Goal: Task Accomplishment & Management: Use online tool/utility

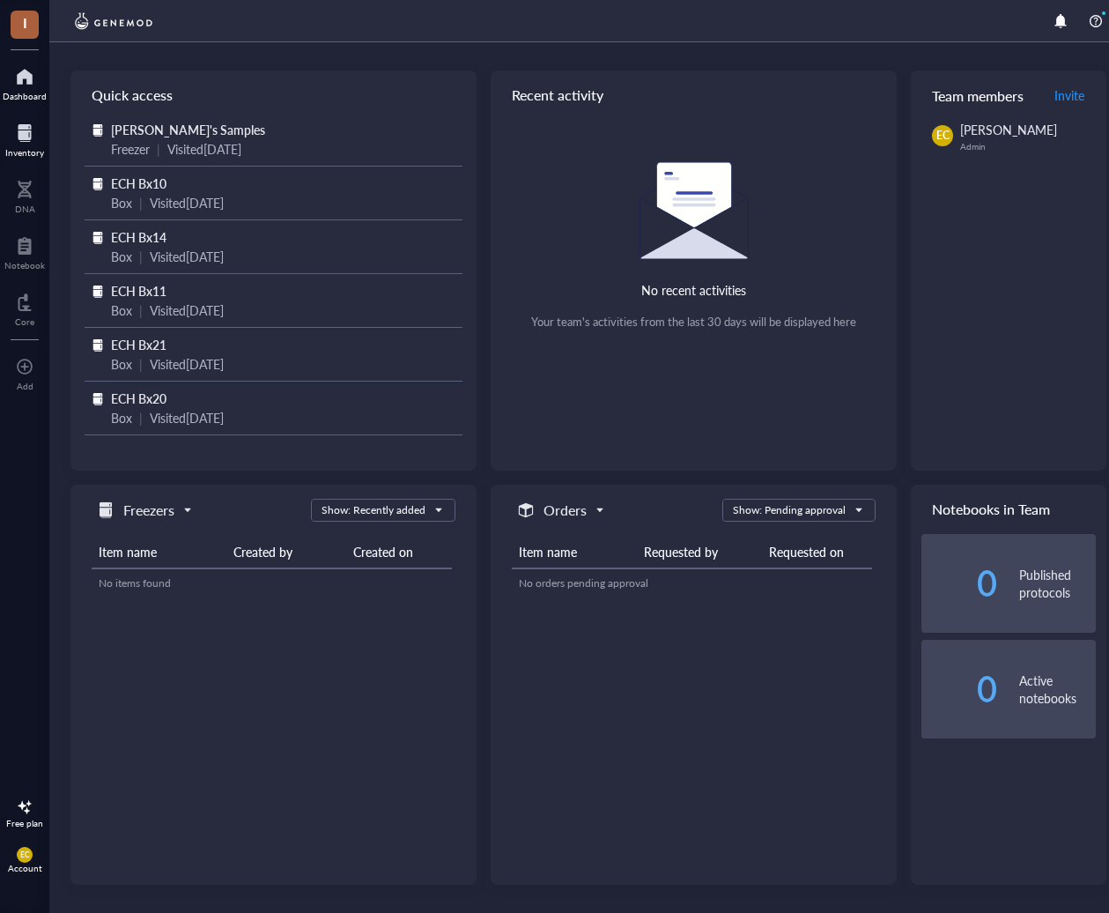
click at [32, 144] on div at bounding box center [24, 133] width 39 height 28
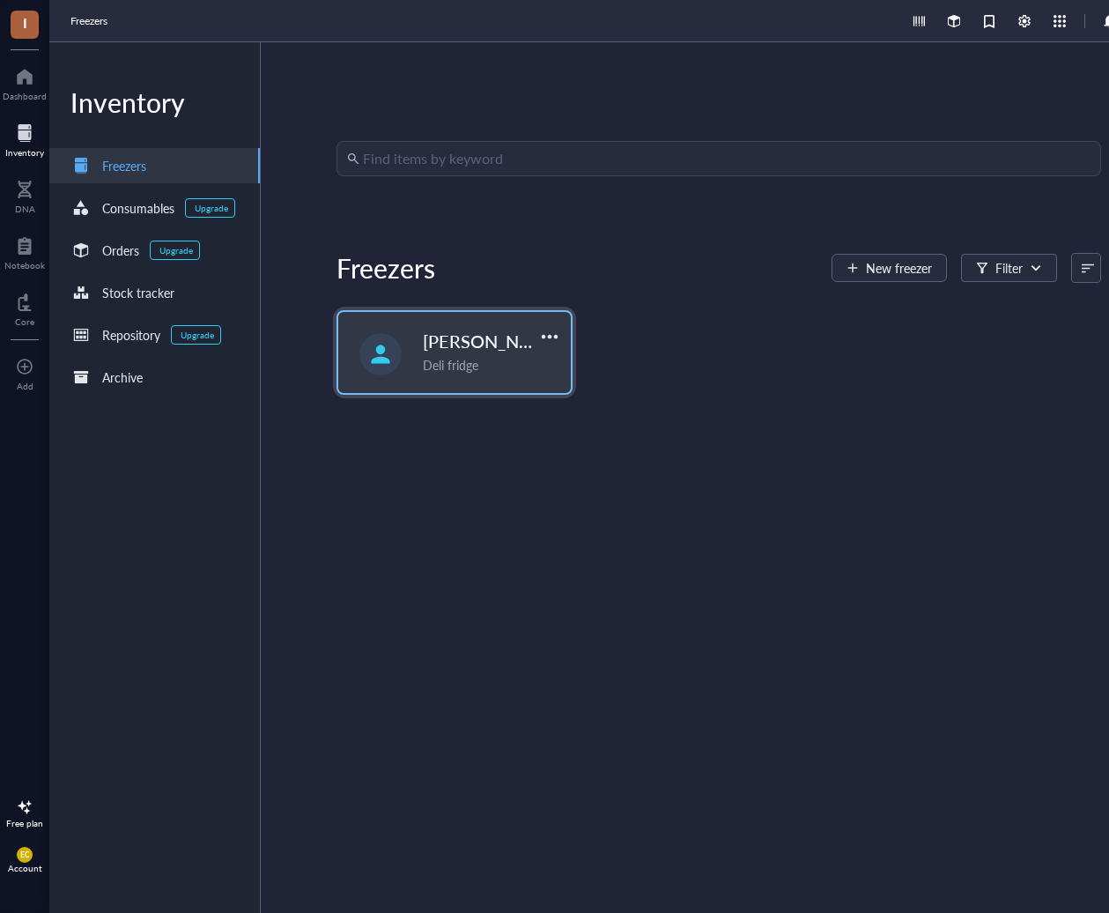
click at [465, 352] on span "[PERSON_NAME]'s Samples" at bounding box center [534, 341] width 222 height 25
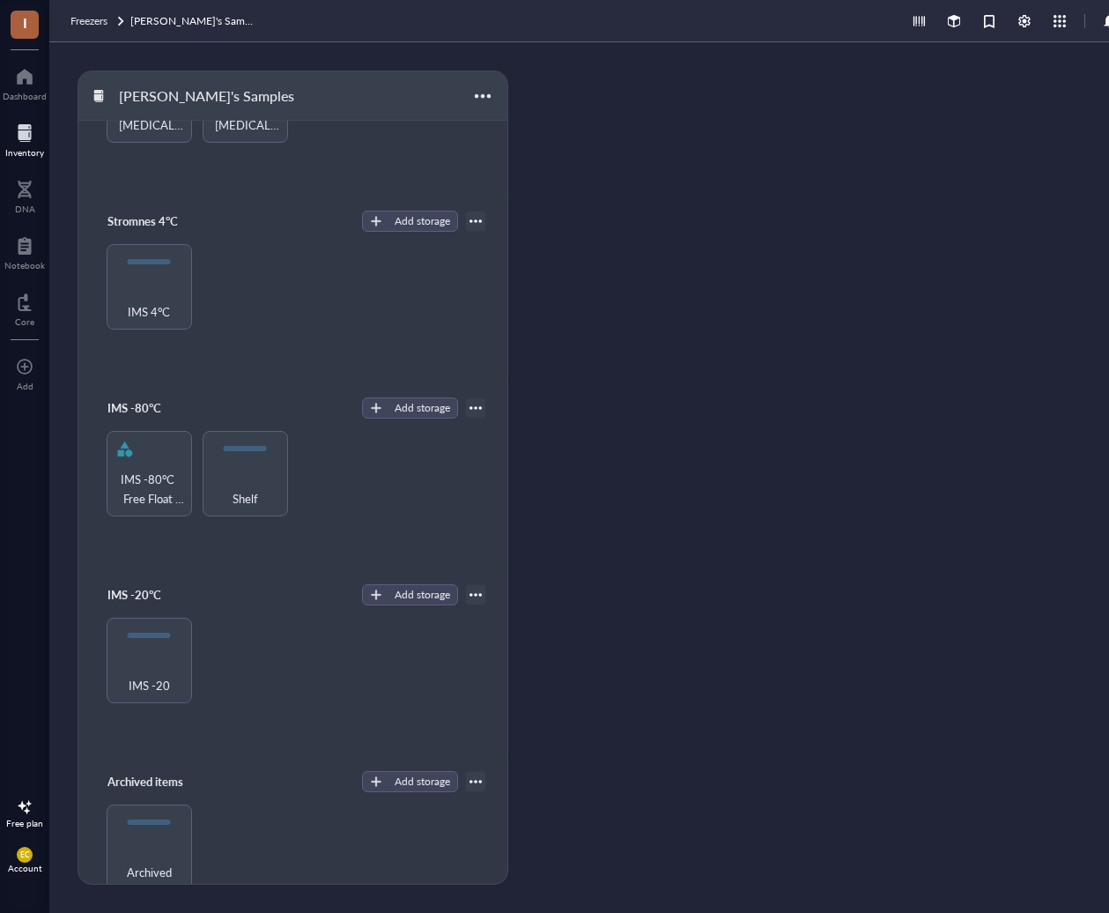
scroll to position [188, 0]
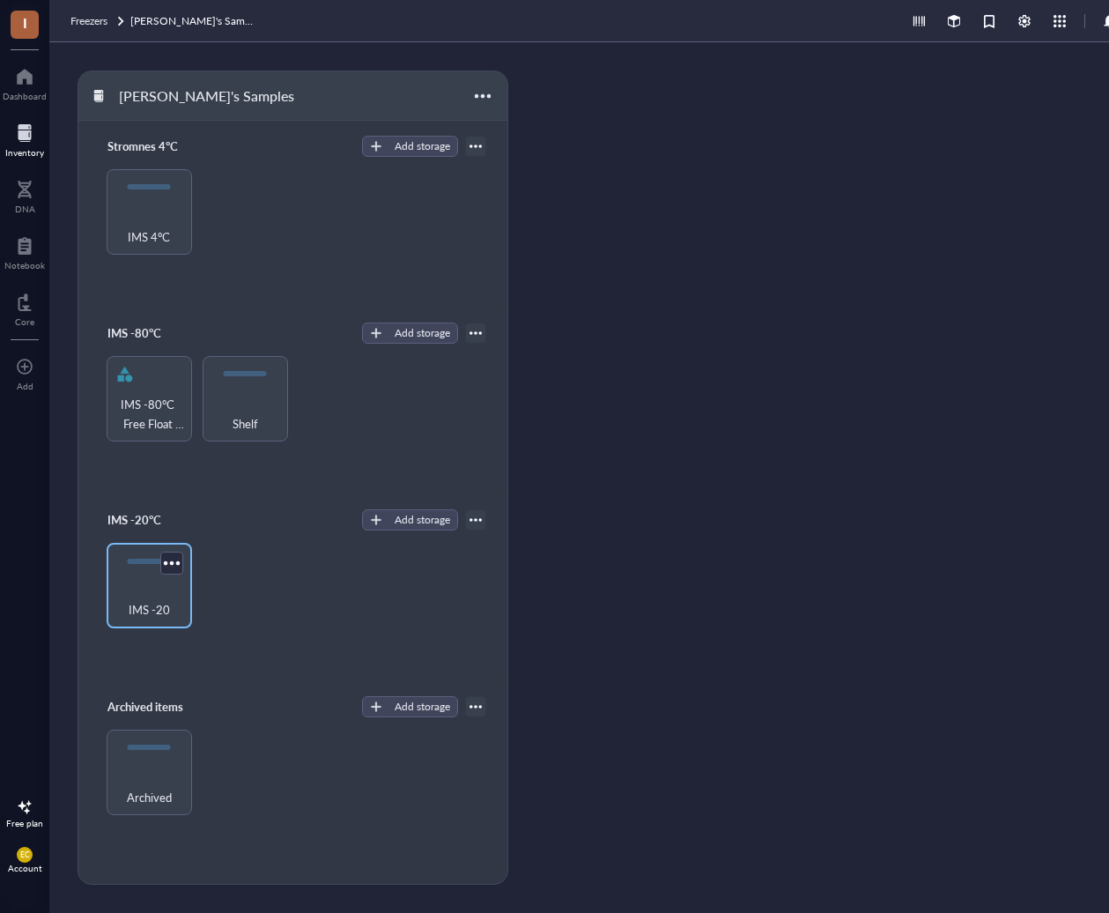
click at [166, 610] on span "IMS -20" at bounding box center [149, 609] width 41 height 19
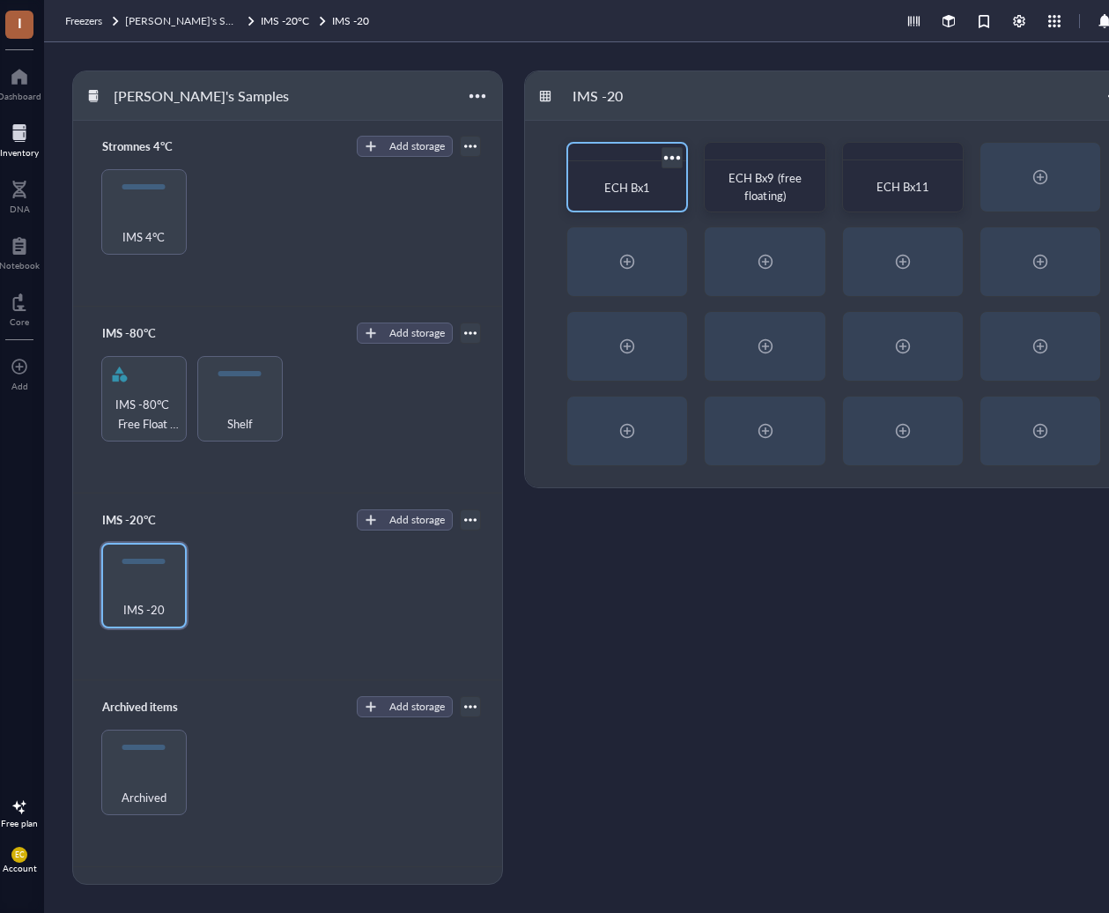
click at [594, 189] on div "ECH Bx1" at bounding box center [627, 188] width 90 height 18
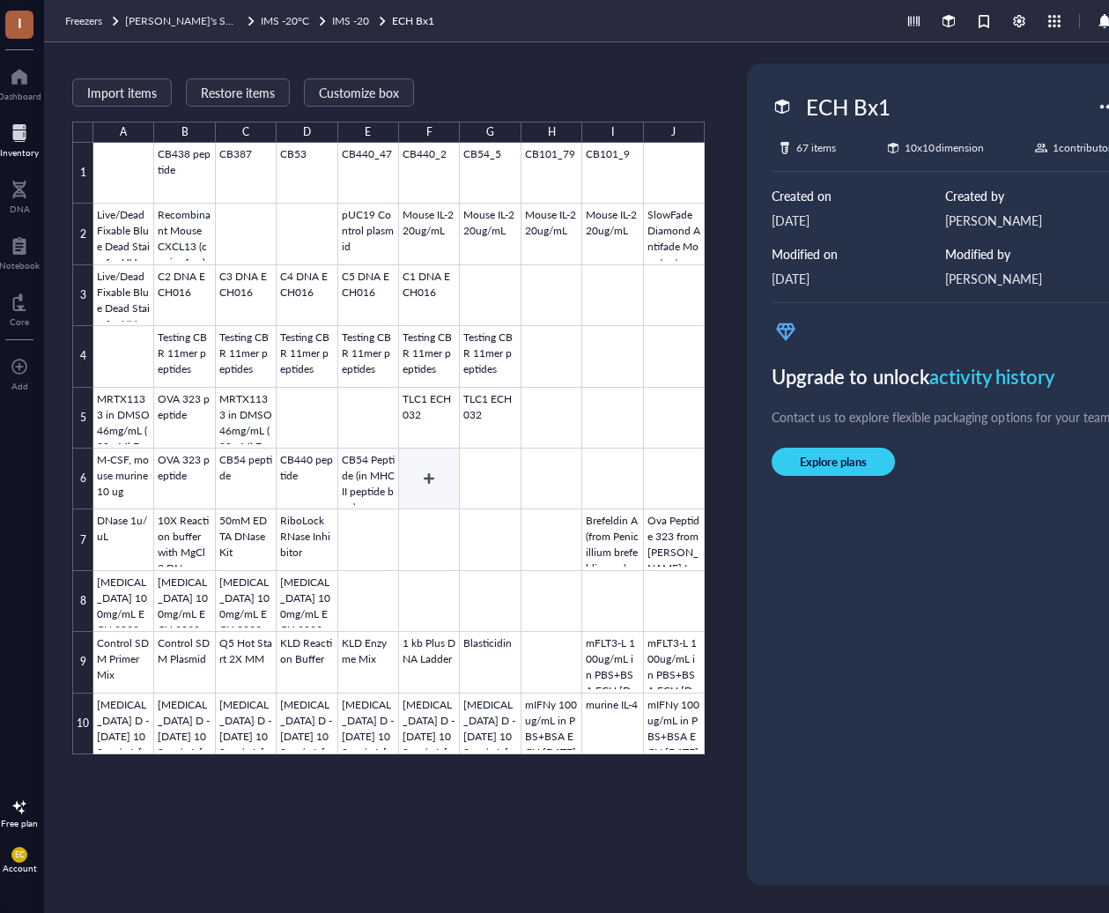
click at [422, 464] on div at bounding box center [399, 449] width 612 height 612
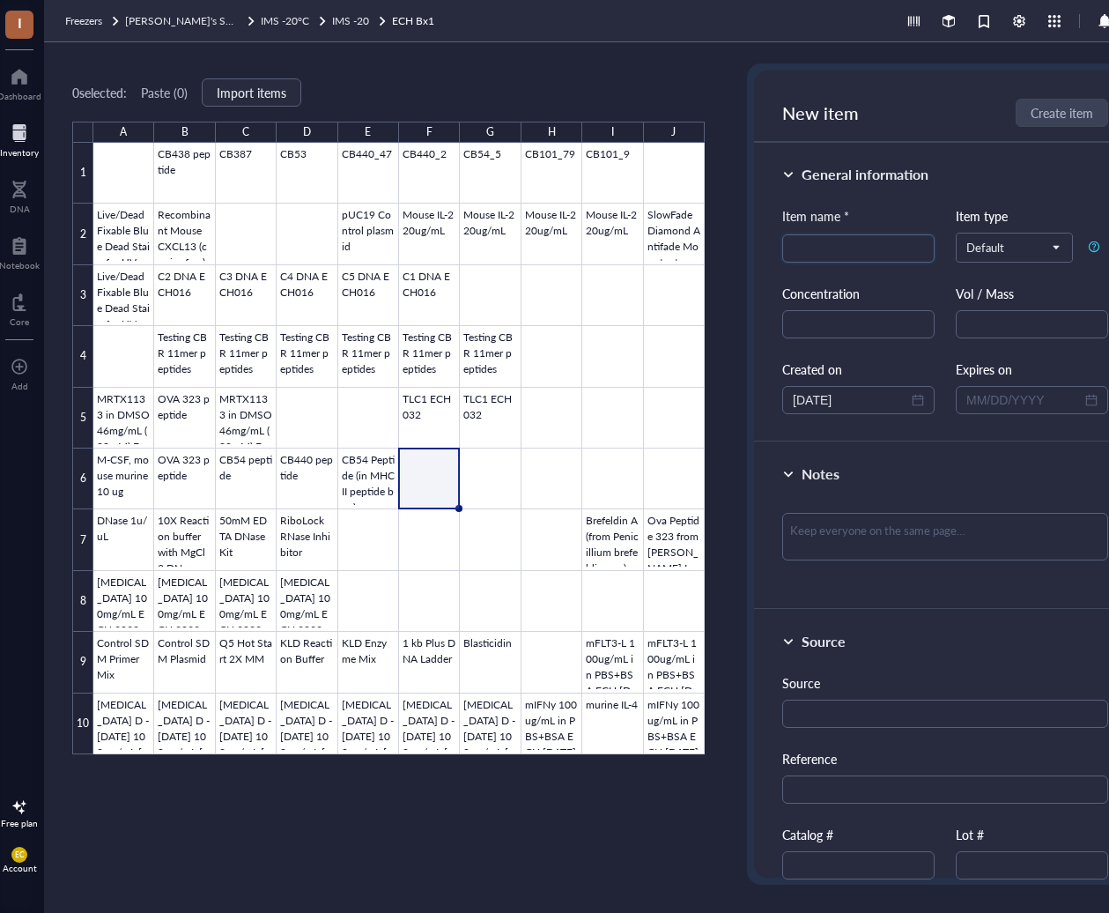
scroll to position [0, 14]
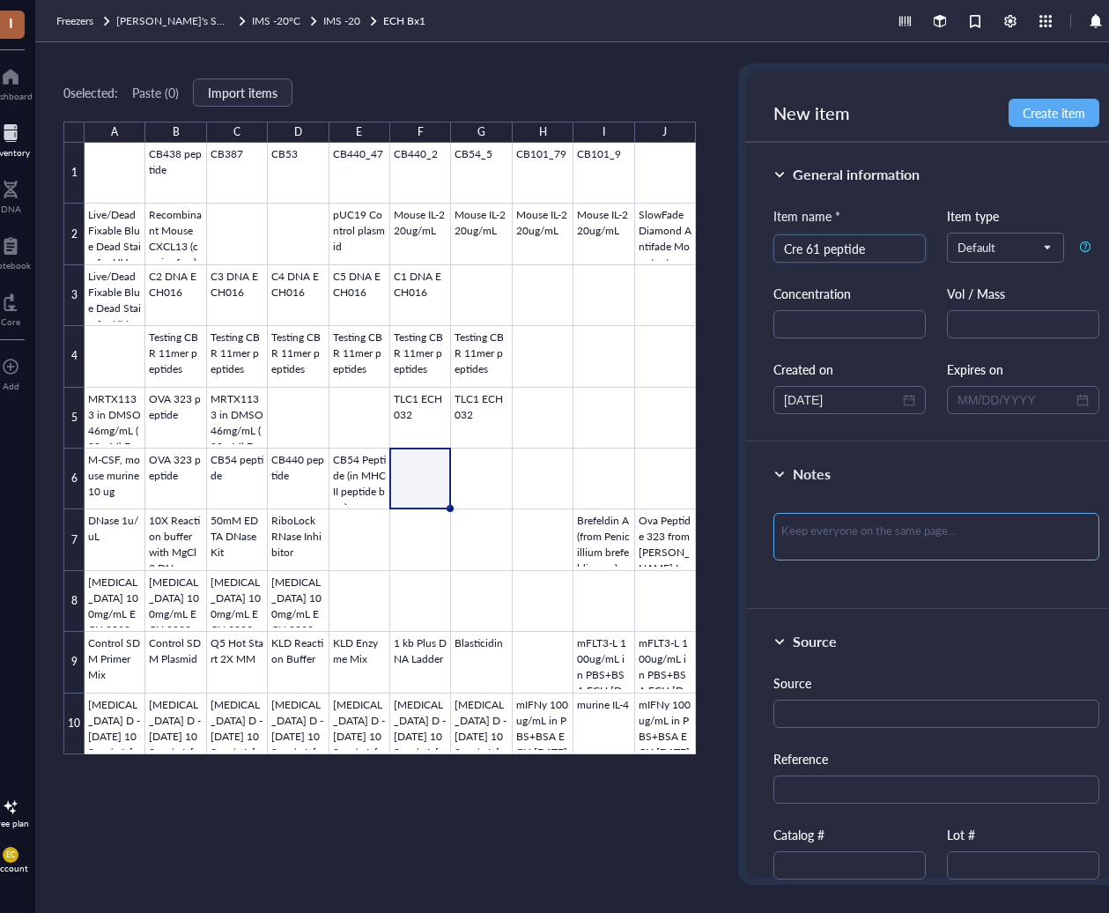
type input "Cre 61 peptide"
click at [845, 513] on textarea at bounding box center [937, 537] width 326 height 48
type textarea "C"
type textarea "CD"
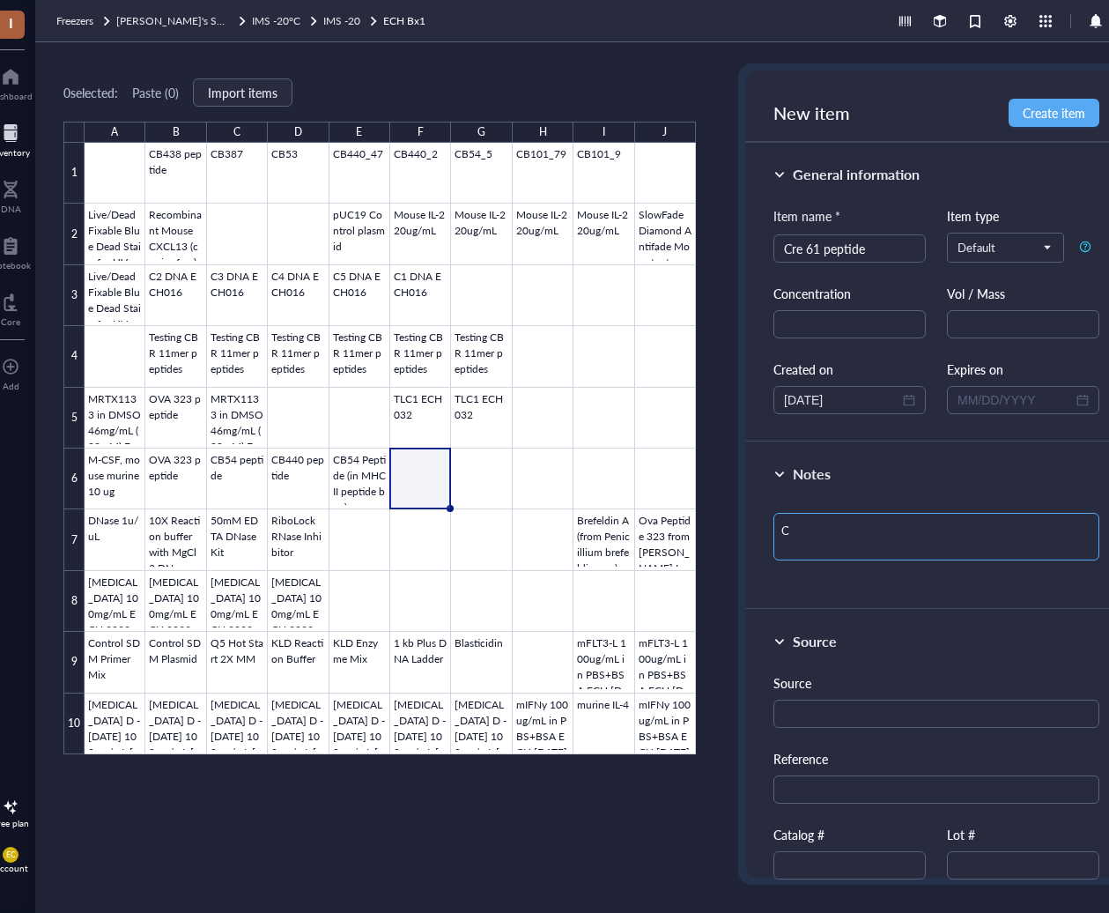
type textarea "CD"
type textarea "CD4"
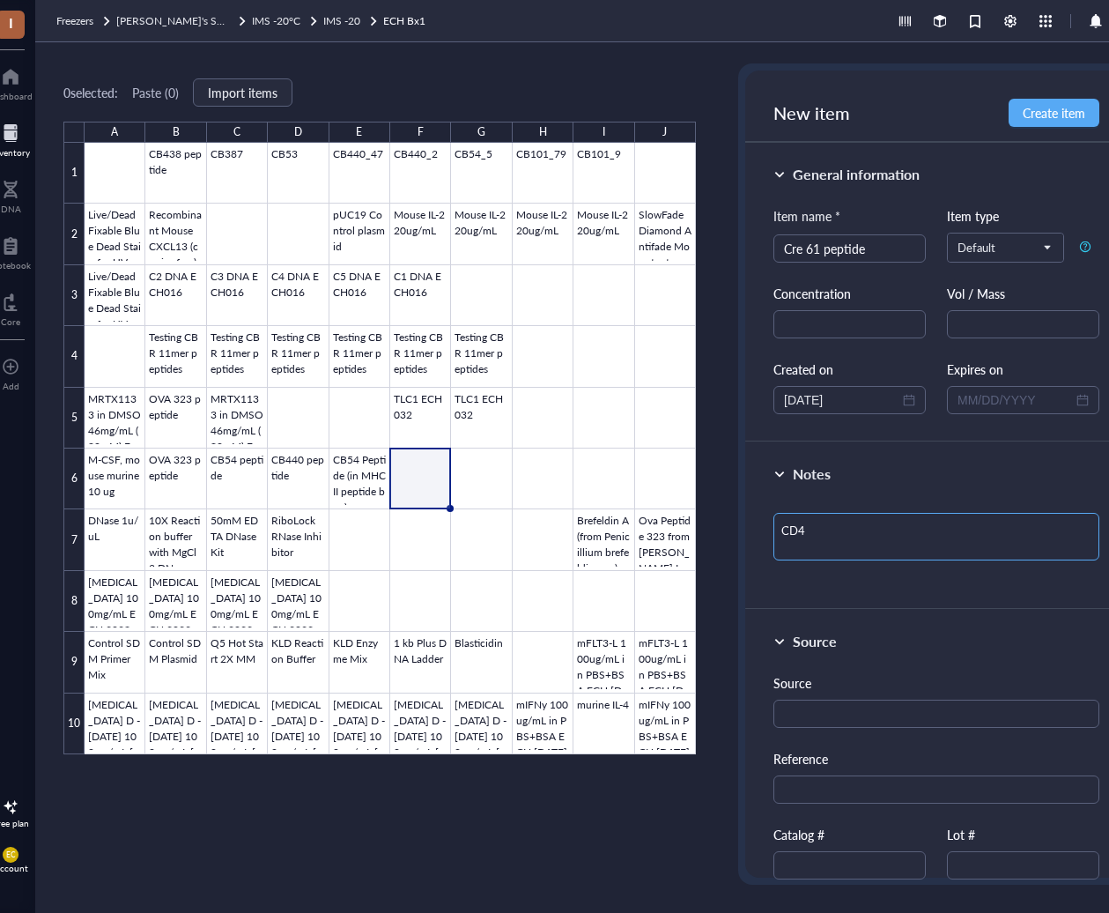
type textarea "CD4 e"
type textarea "CD4 ep"
type textarea "CD4 epi"
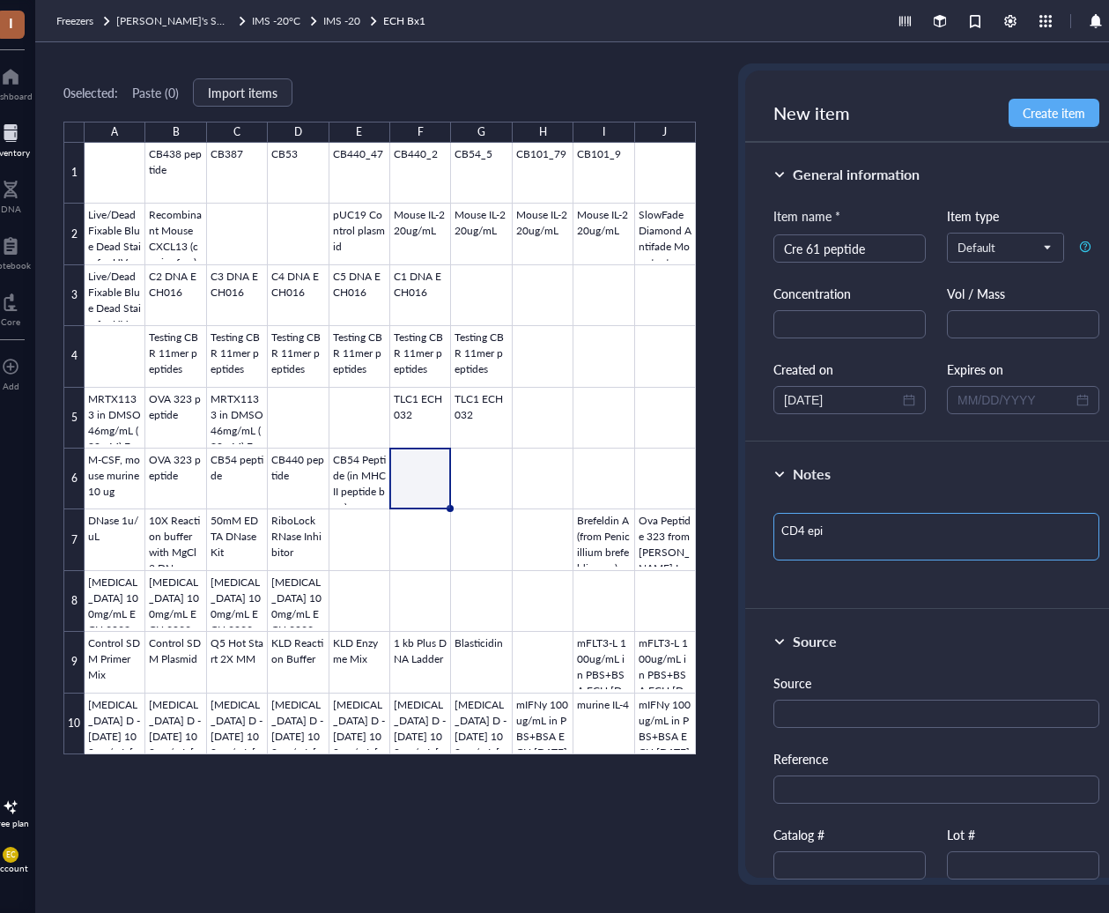
type textarea "CD4 epit"
type textarea "CD4 epito"
type textarea "CD4 epitop"
type textarea "CD4 epitope"
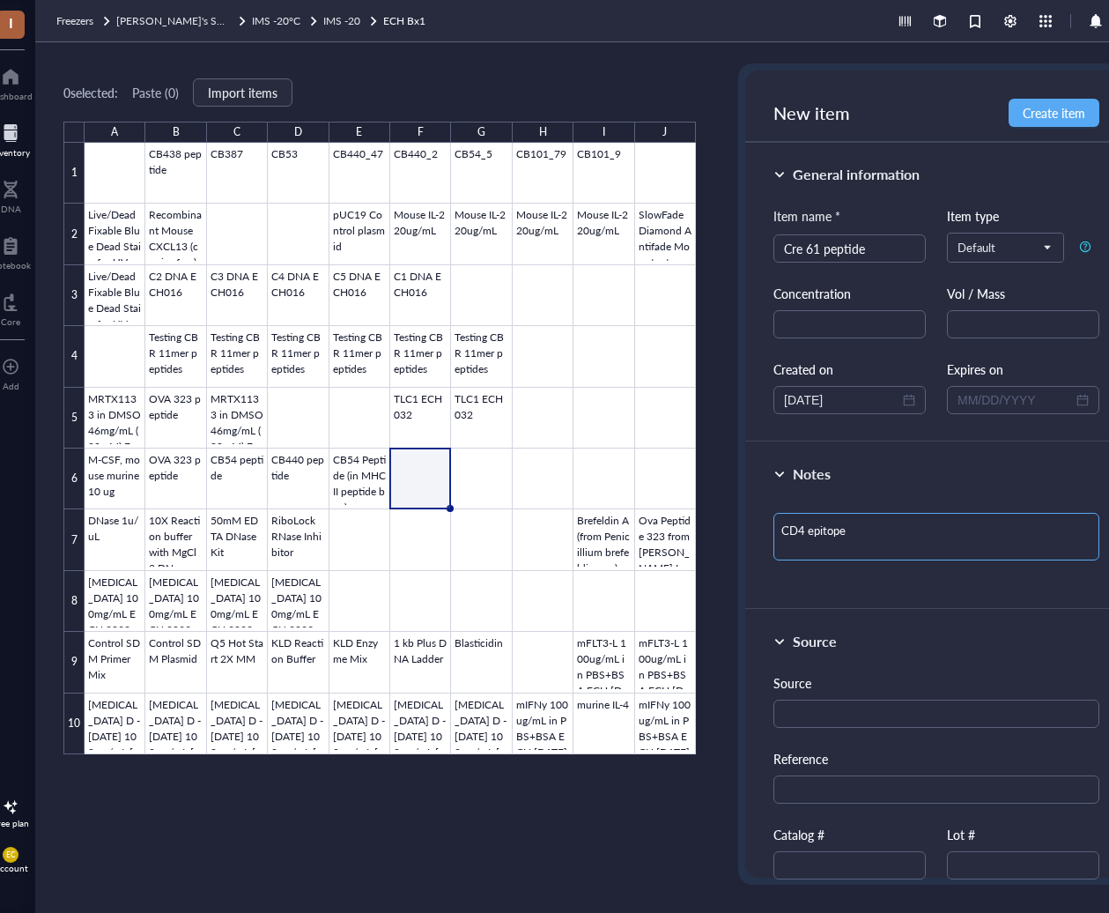
type textarea "CD4 epitope"
type textarea "CD4 epitope o"
type textarea "CD4 epitope of"
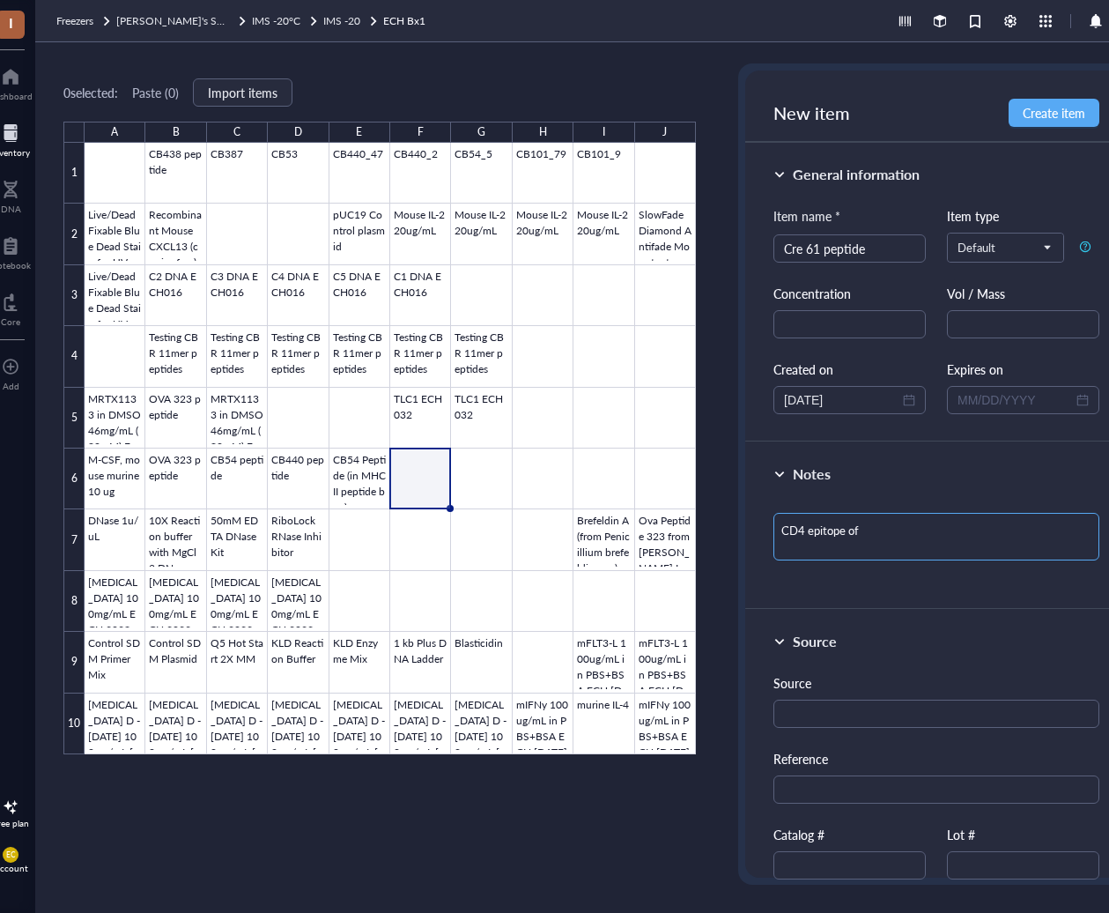
type textarea "CD4 epitope of"
type textarea "CD4 epitope"
type textarea "CD4 epitope t"
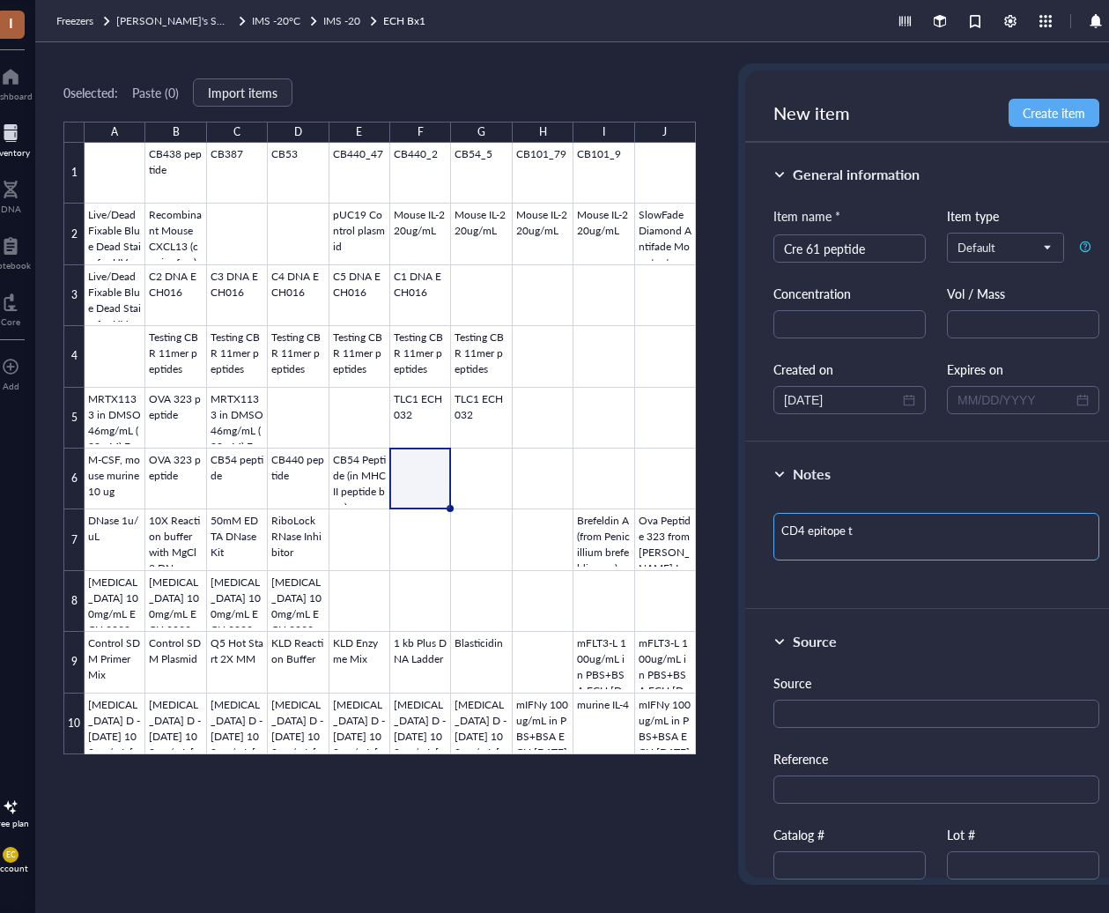
type textarea "CD4 epitope th"
type textarea "CD4 epitope tha"
type textarea "CD4 epitope that"
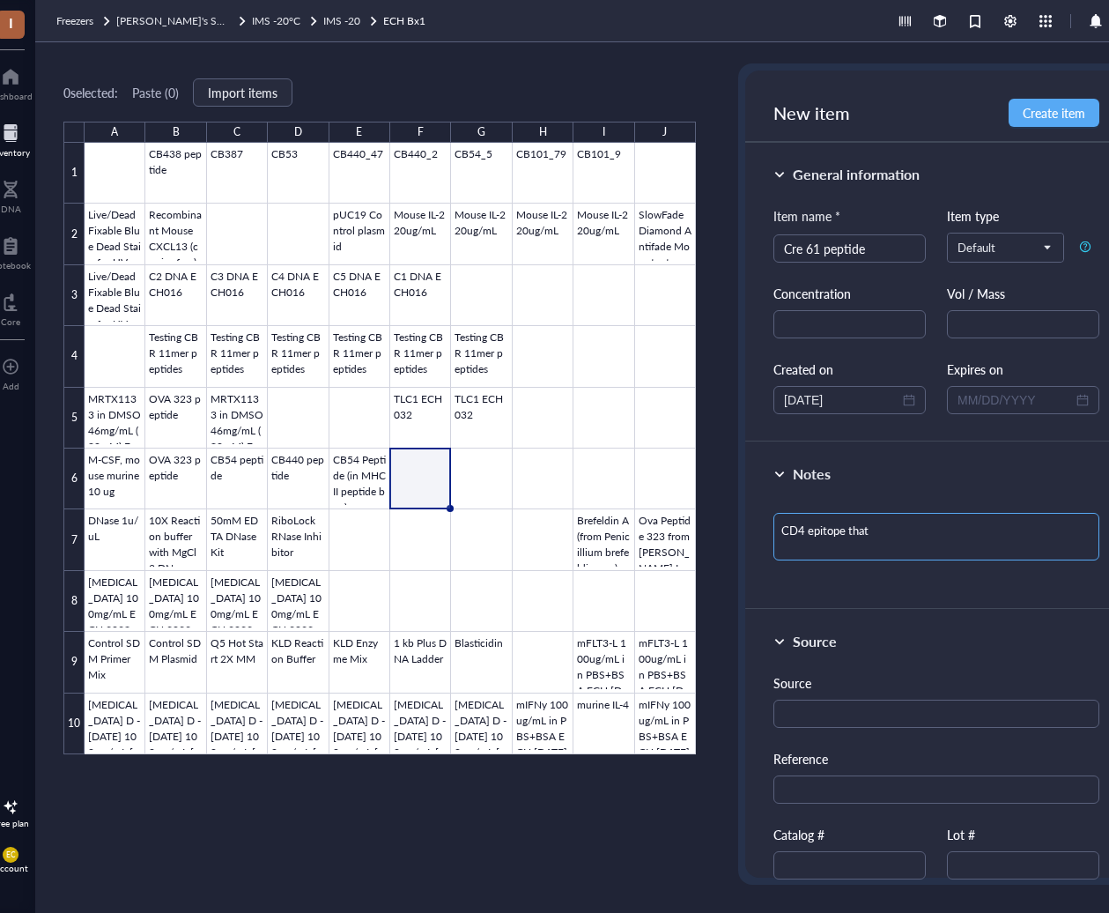
type textarea "CD4 epitope that"
type textarea "CD4 epitope that i"
type textarea "CD4 epitope that is"
type textarea "CD4 epitope that is a"
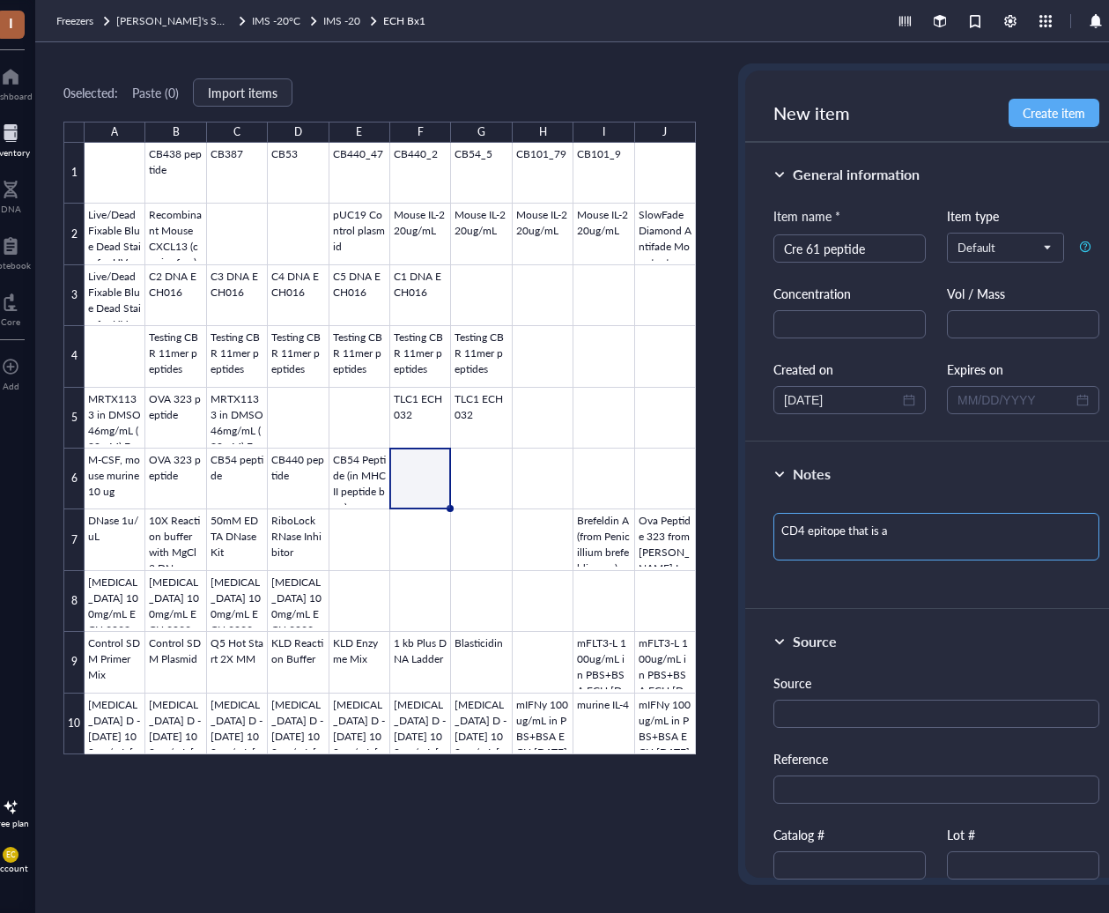
type textarea "CD4 epitope that is an"
type textarea "CD4 epitope that is ant"
type textarea "CD4 epitope that is anti"
type textarea "CD4 epitope that is anti-"
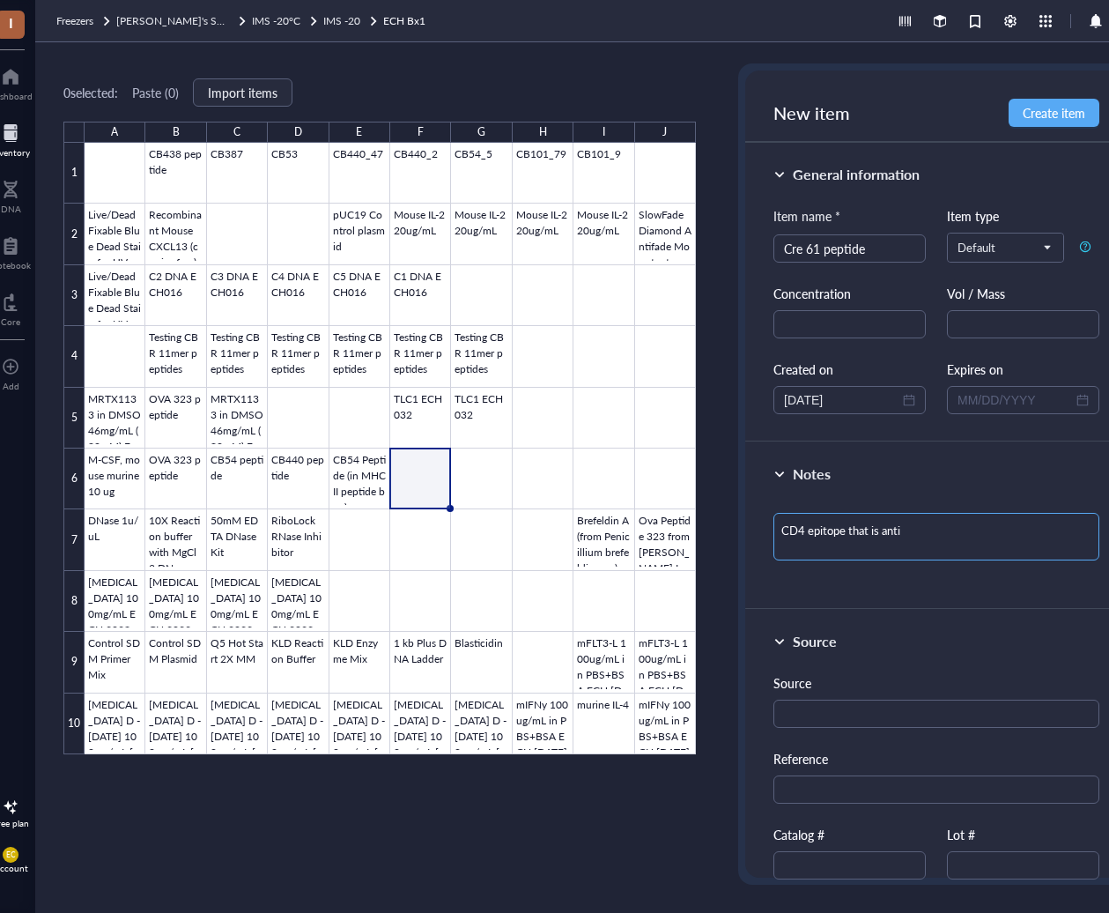
type textarea "CD4 epitope that is anti-"
type textarea "CD4 epitope that is anti-C"
type textarea "CD4 epitope that is anti-Cr"
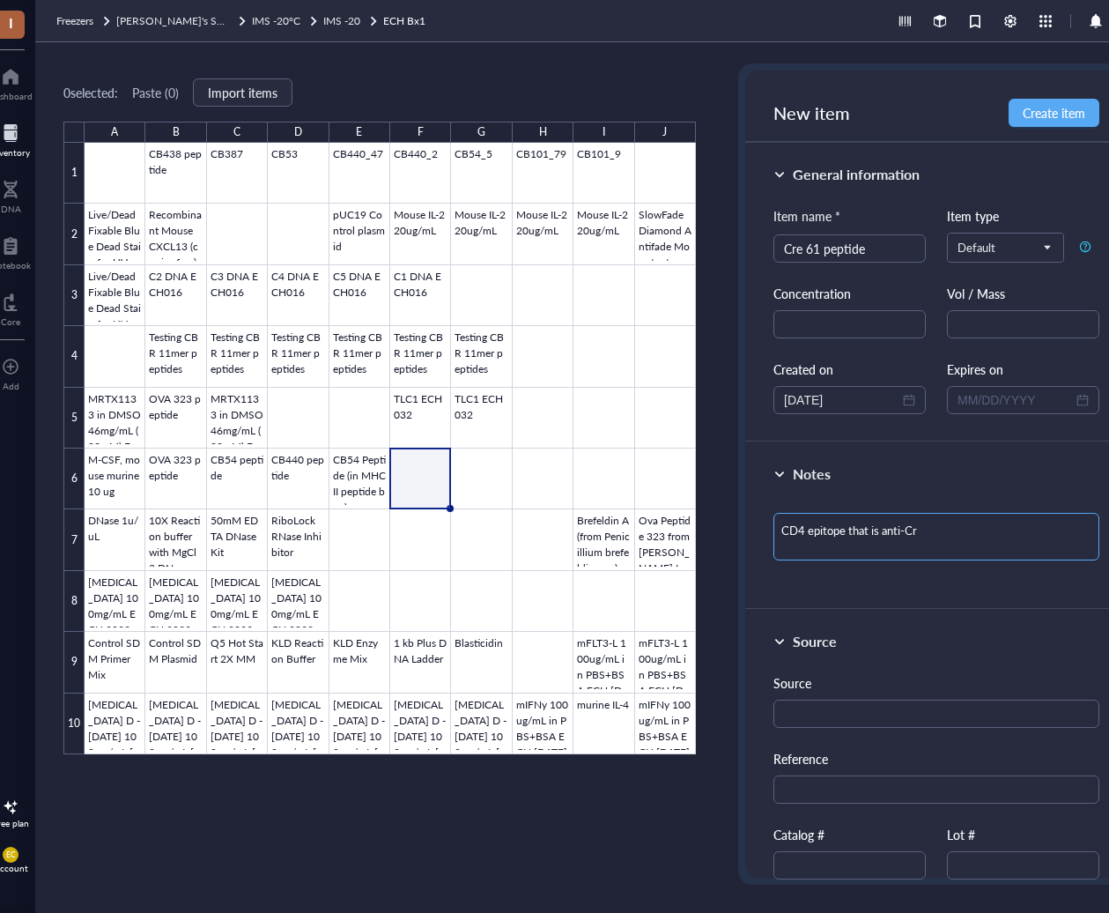
type textarea "CD4 epitope that is anti-Cre"
type textarea "CD4 epitope that is anti-Cre r"
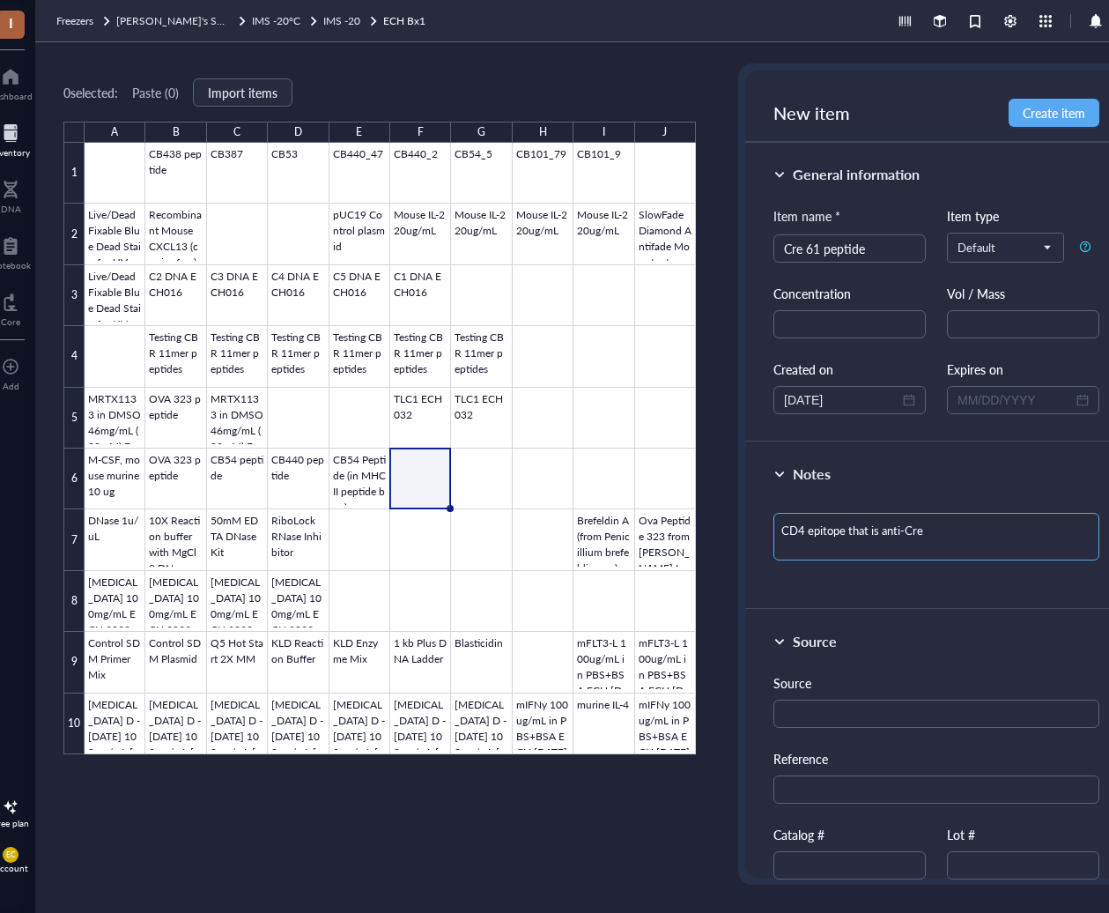
type textarea "CD4 epitope that is anti-Cre r"
type textarea "CD4 epitope that is anti-Cre re"
type textarea "CD4 epitope that is anti-Cre rec"
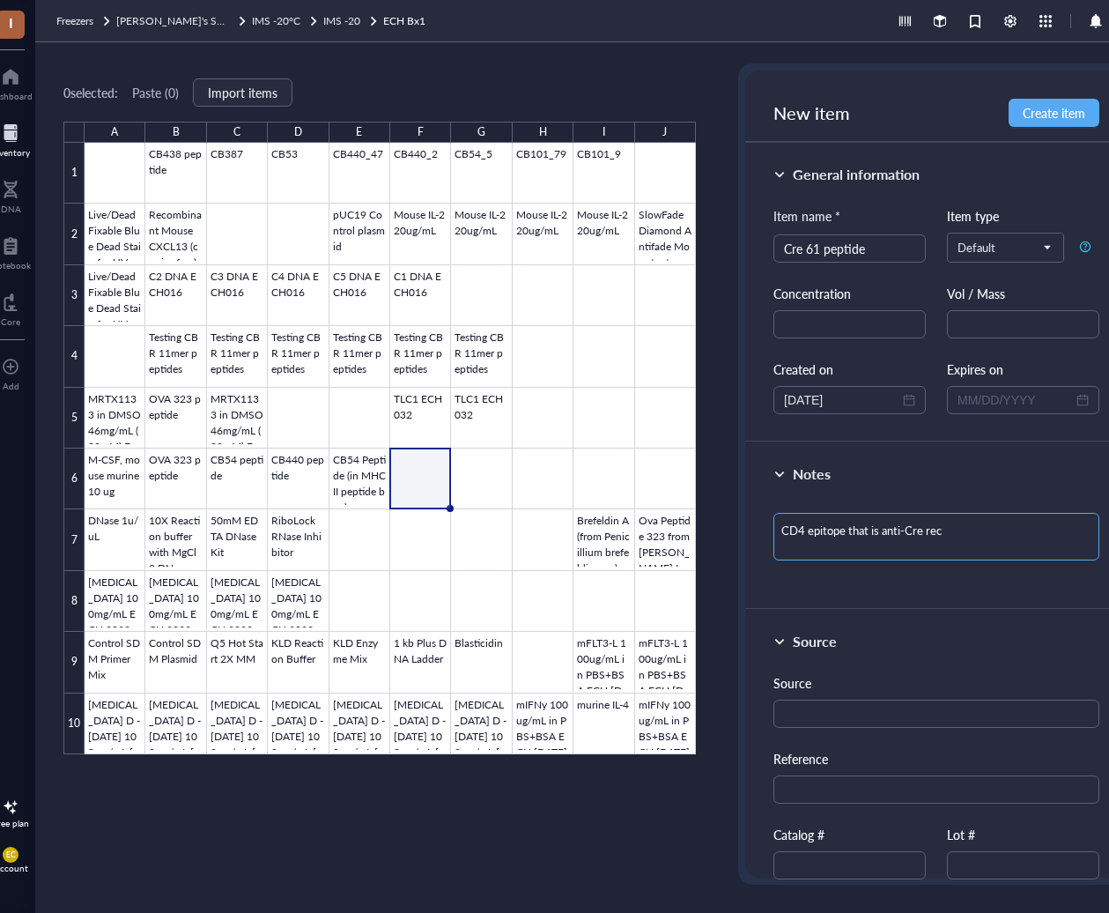
type textarea "CD4 epitope that is anti-Cre reco"
type textarea "CD4 epitope that is anti-Cre recom"
type textarea "CD4 epitope that is anti-Cre recomb"
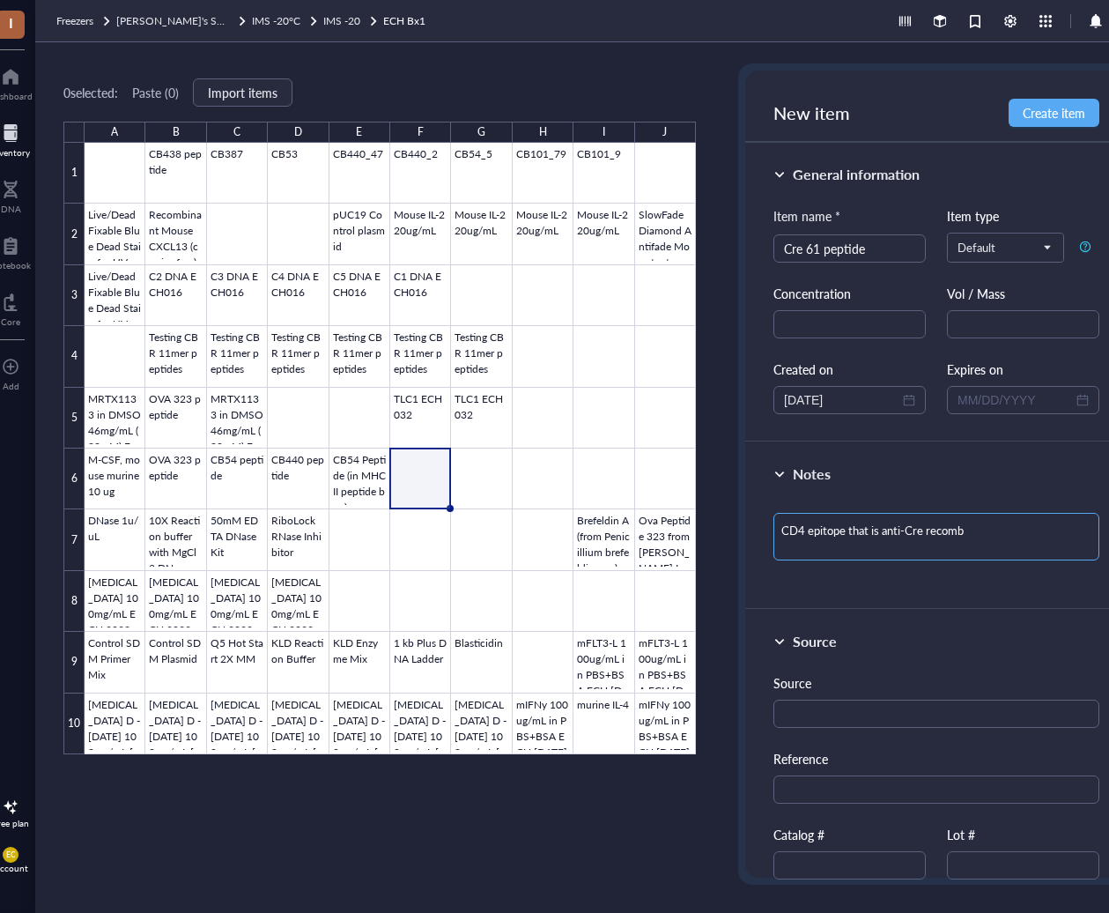
type textarea "CD4 epitope that is anti-Cre recombi"
type textarea "CD4 epitope that is anti-Cre recombin"
type textarea "CD4 epitope that is anti-Cre recombina"
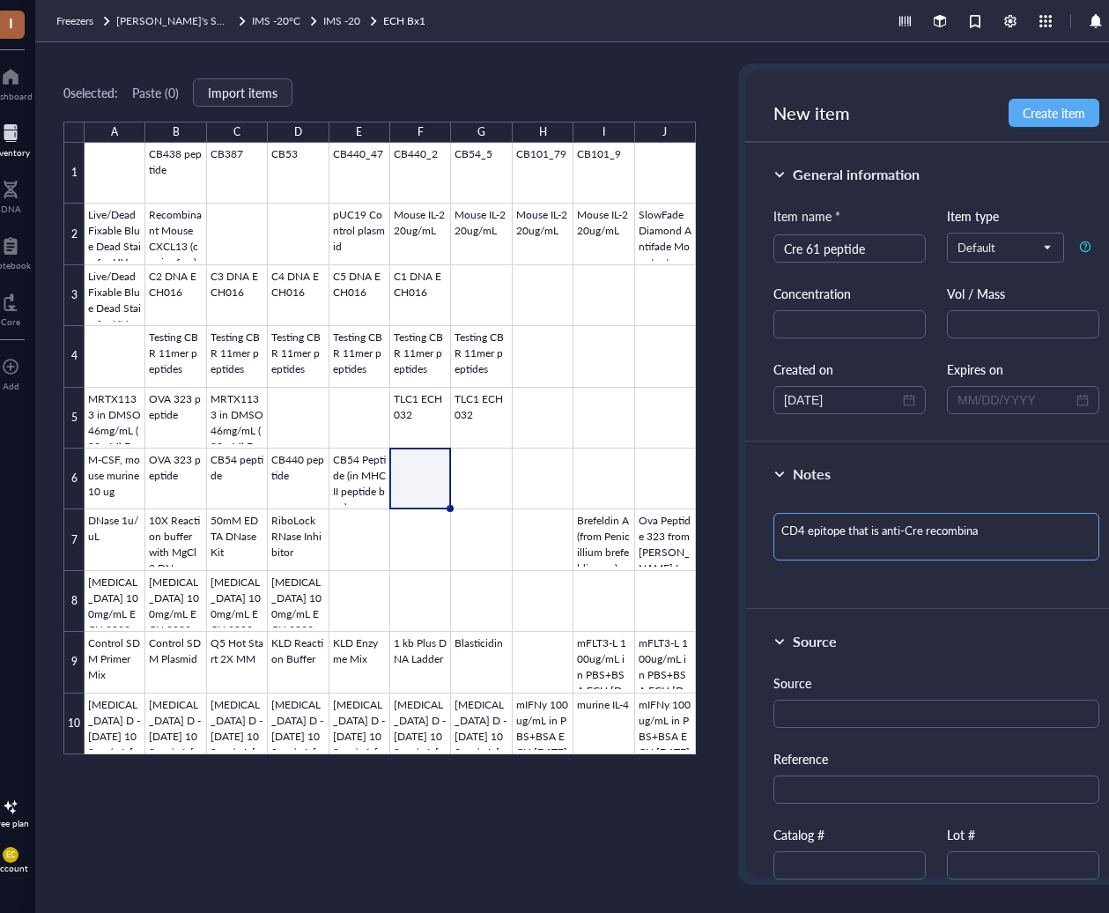
type textarea "CD4 epitope that is anti-Cre recombinat"
type textarea "CD4 epitope that is anti-Cre recombina"
type textarea "CD4 epitope that is anti-Cre recombinas"
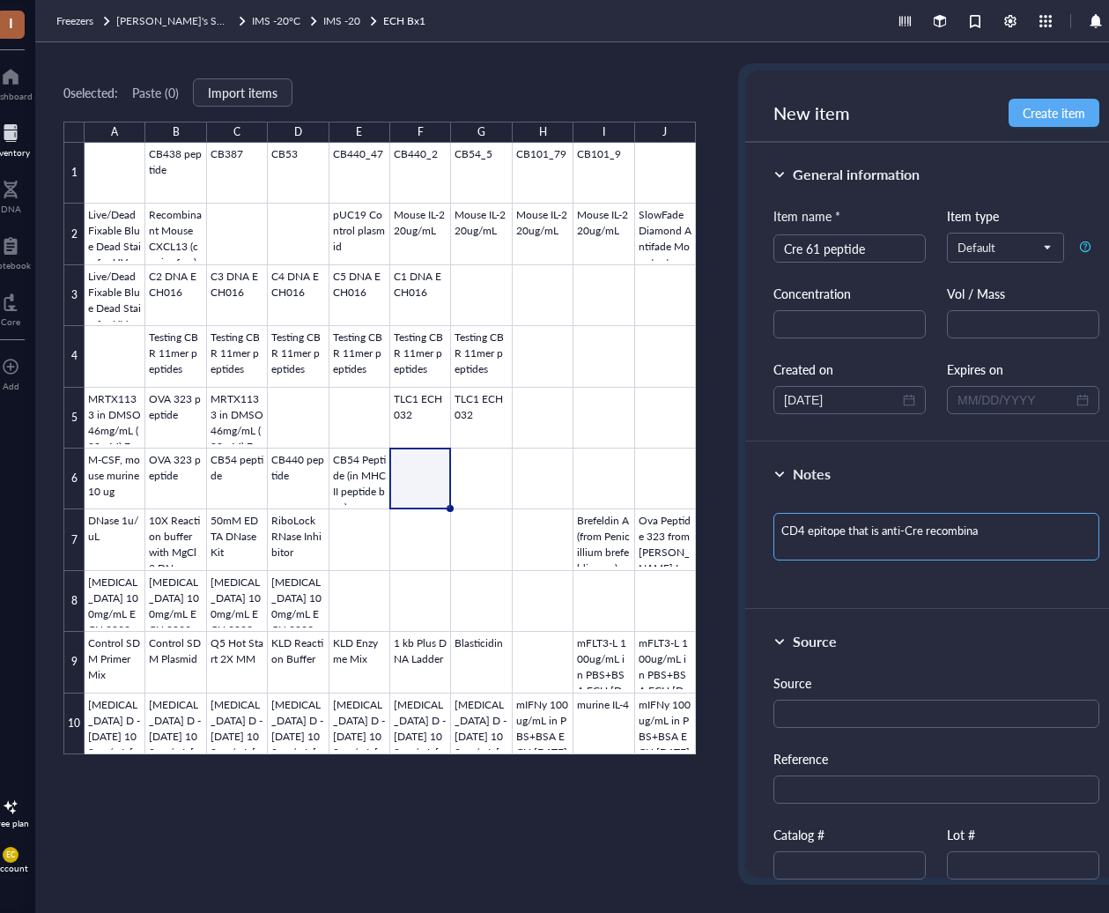
type textarea "CD4 epitope that is anti-Cre recombinas"
type textarea "CD4 epitope that is anti-Cre recombinase"
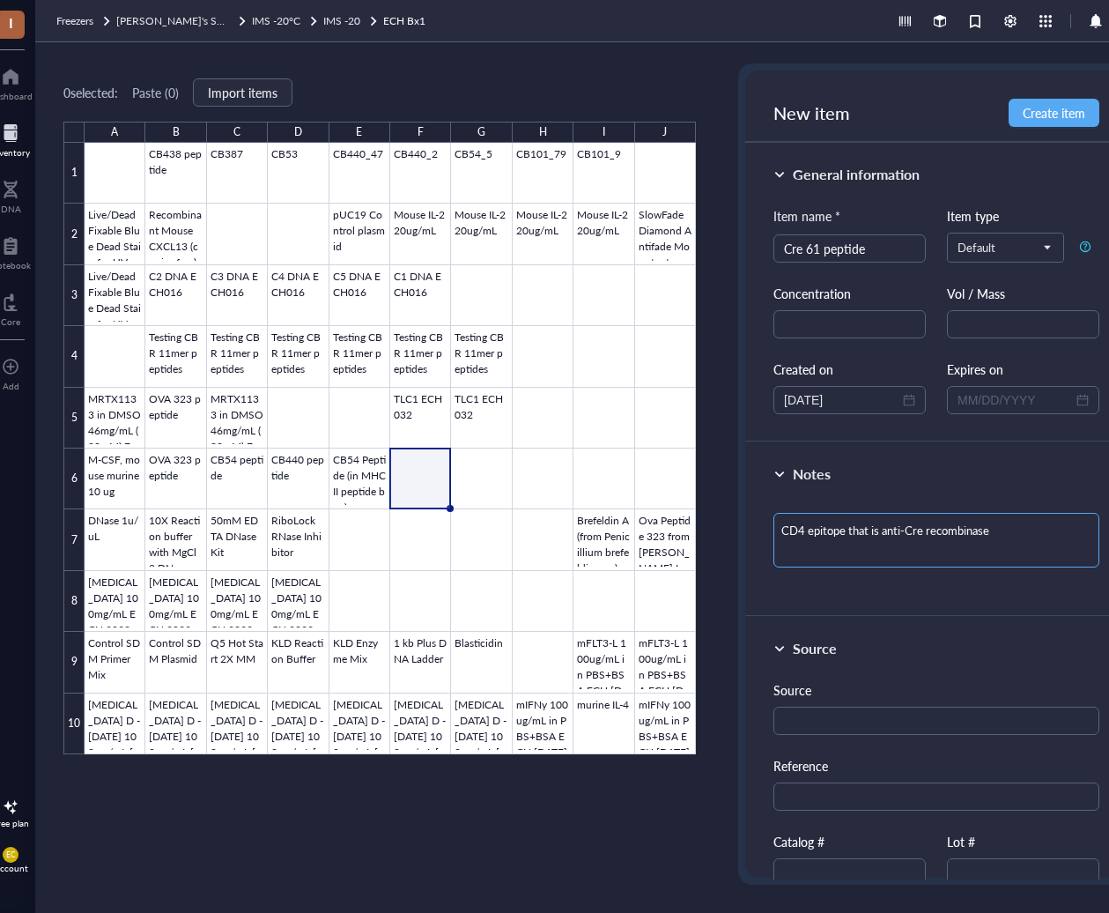
type textarea "CD4 epitope that is anti-Cre recombinase P"
type textarea "CD4 epitope that is anti-Cre recombinase Pe"
type textarea "CD4 epitope that is anti-Cre recombinase Pep"
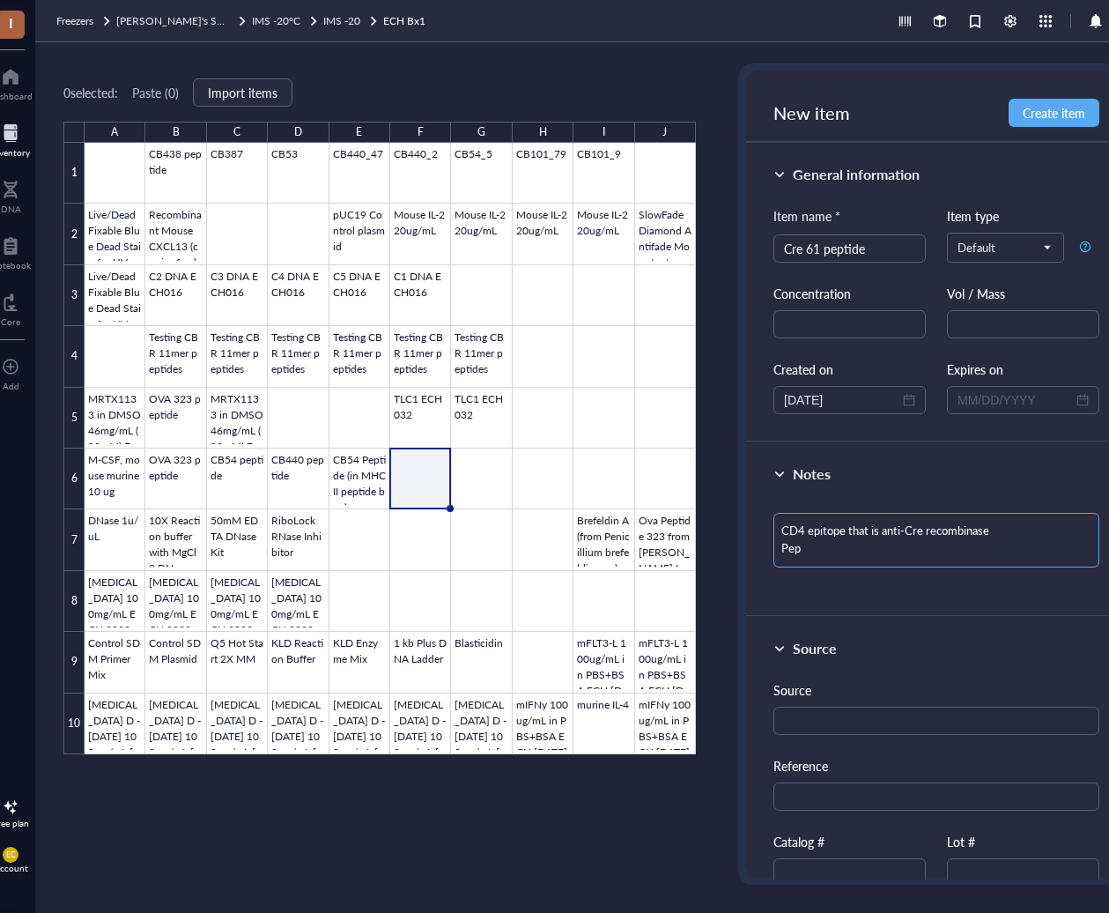
type textarea "CD4 epitope that is anti-Cre recombinase Pept"
type textarea "CD4 epitope that is anti-Cre recombinase Pepti"
type textarea "CD4 epitope that is anti-Cre recombinase Peptid"
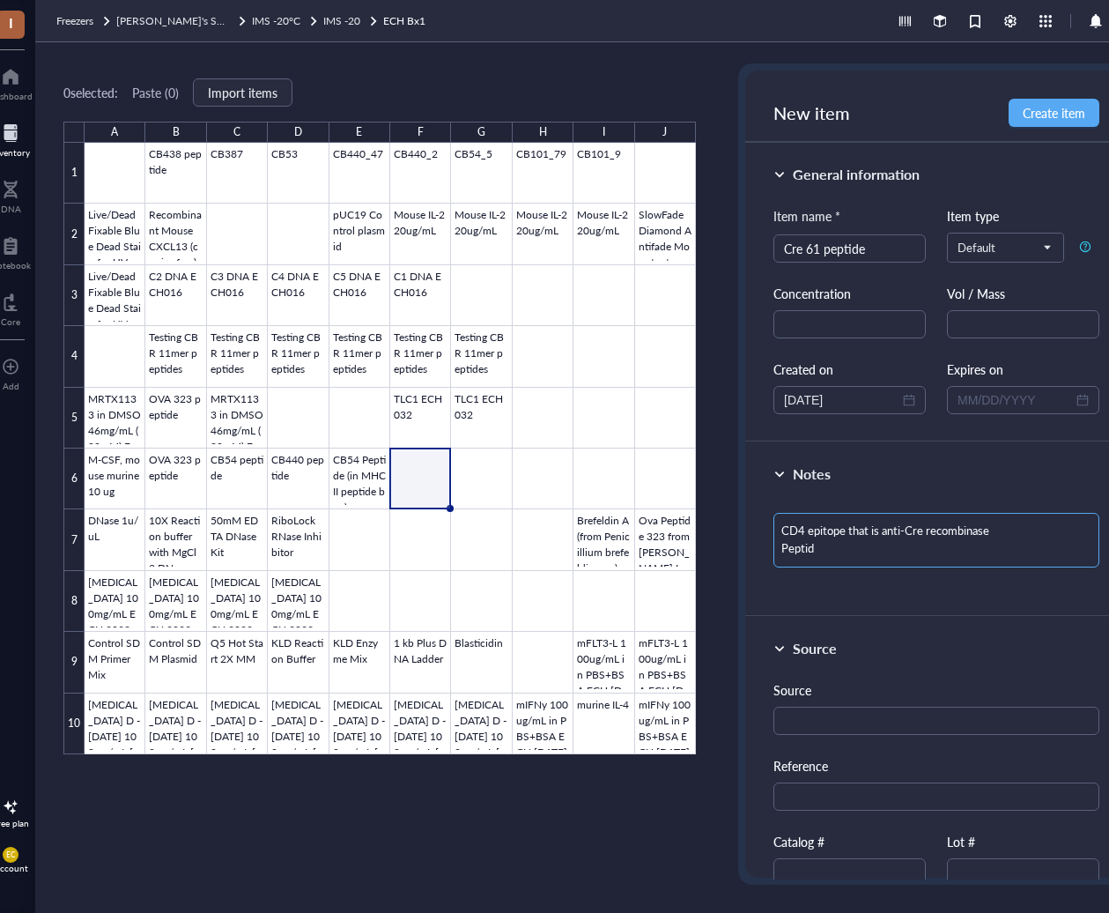
type textarea "CD4 epitope that is anti-Cre recombinase Peptide"
type textarea "CD4 epitope that is anti-Cre recombinase Peptide n"
type textarea "CD4 epitope that is anti-Cre recombinase Peptide no"
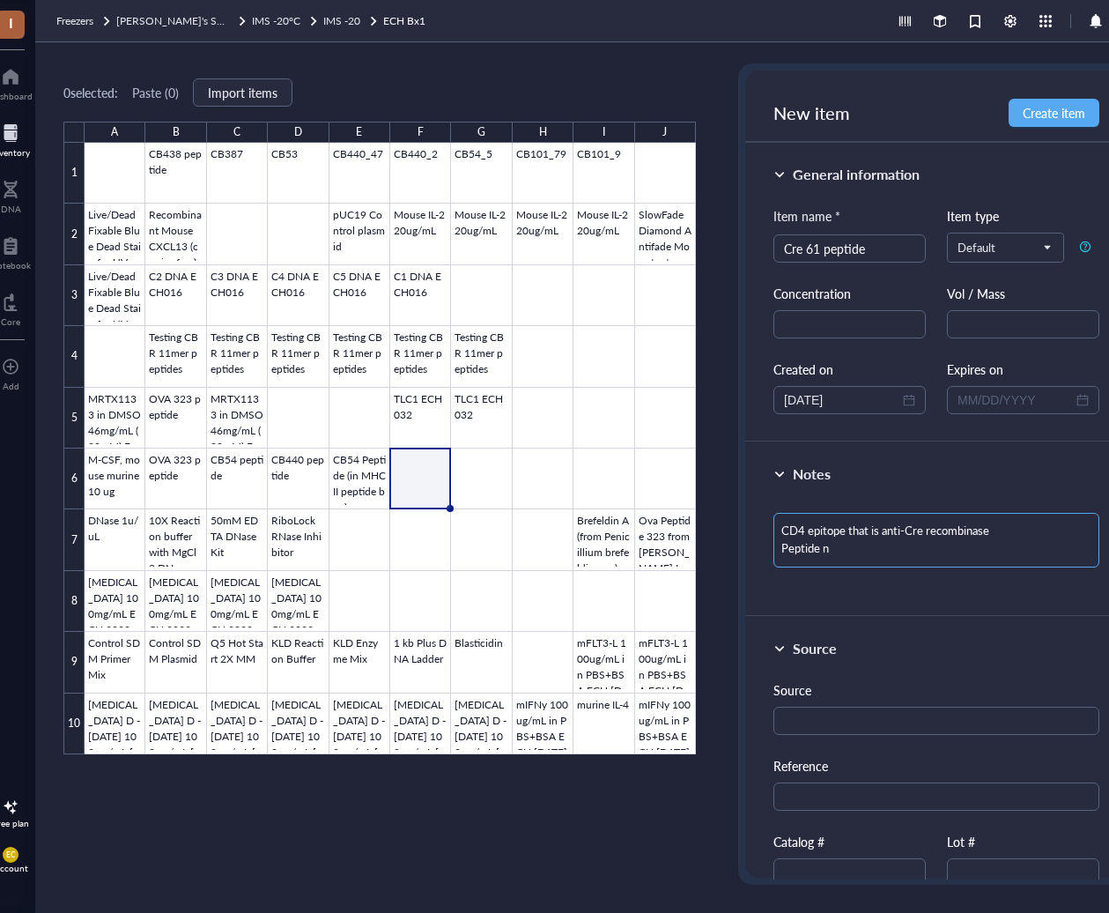
type textarea "CD4 epitope that is anti-Cre recombinase Peptide no"
type textarea "CD4 epitope that is anti-Cre recombinase Peptide not"
type textarea "CD4 epitope that is anti-Cre recombinase Peptide not r"
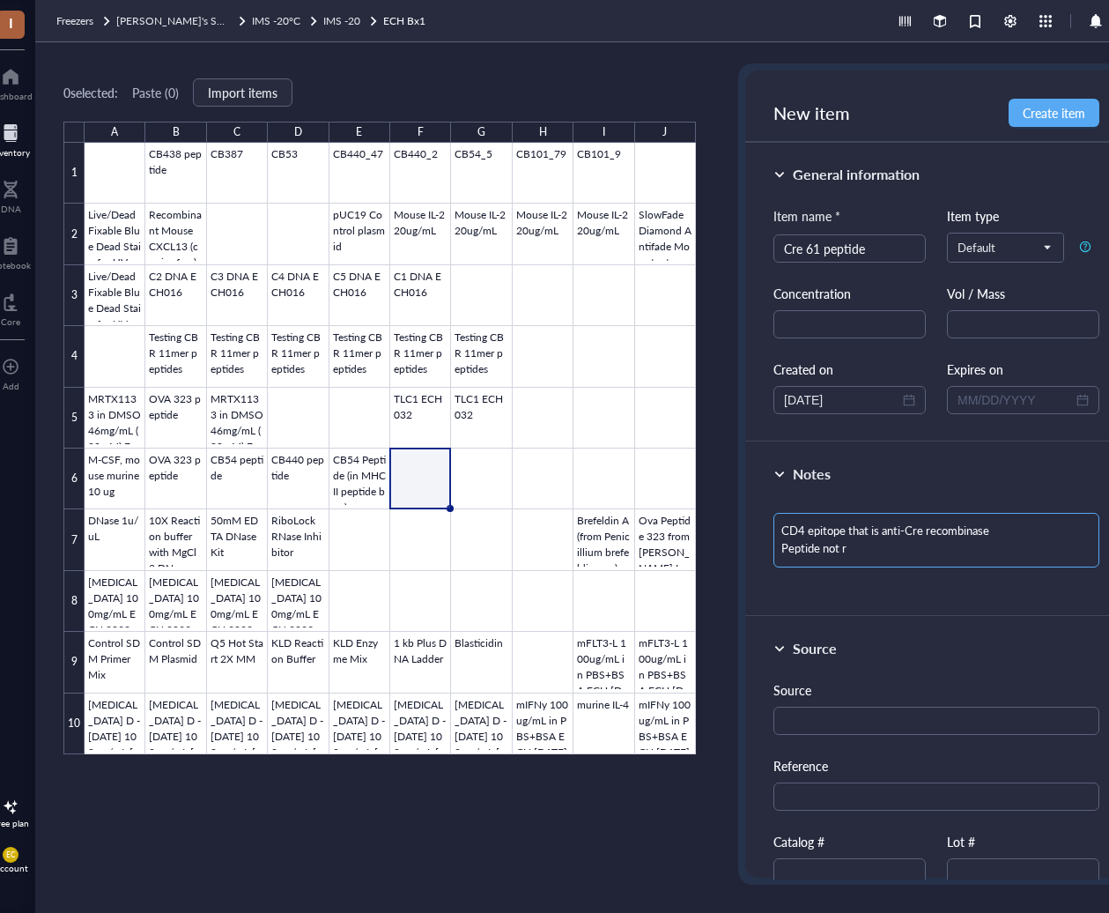
type textarea "CD4 epitope that is anti-Cre recombinase Peptide not re"
type textarea "CD4 epitope that is anti-Cre recombinase Peptide not rec"
type textarea "CD4 epitope that is anti-Cre recombinase Peptide not reco"
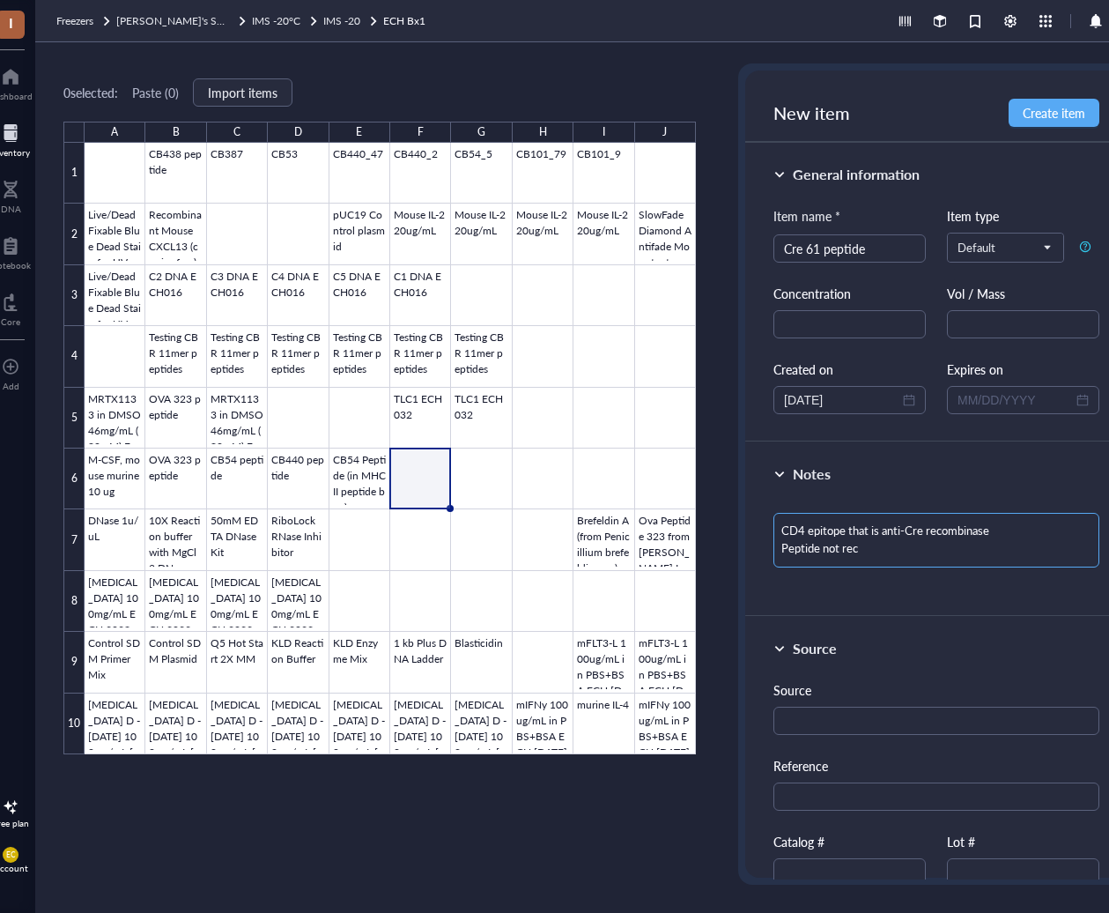
type textarea "CD4 epitope that is anti-Cre recombinase Peptide not reco"
type textarea "CD4 epitope that is anti-Cre recombinase Peptide not recon"
type textarea "CD4 epitope that is anti-Cre recombinase Peptide not recons"
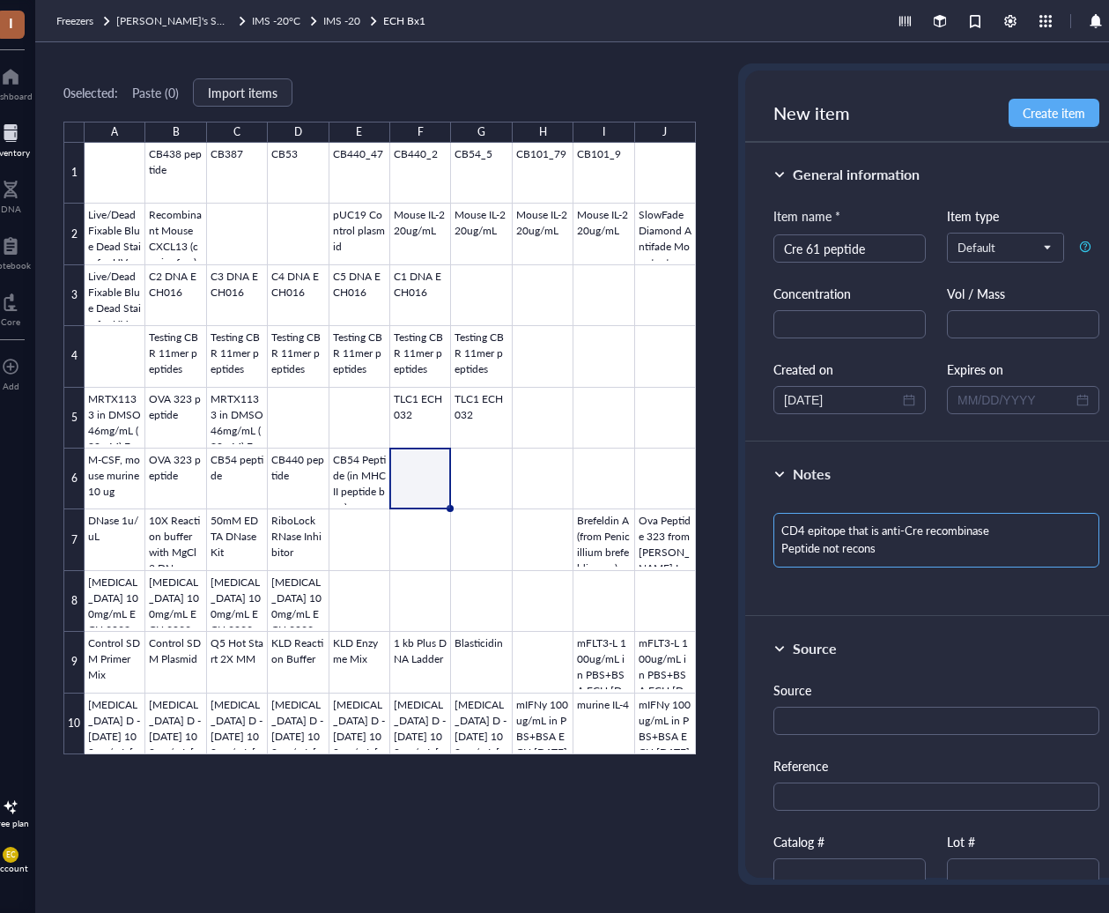
type textarea "CD4 epitope that is anti-Cre recombinase Peptide not reconsi"
type textarea "CD4 epitope that is anti-Cre recombinase Peptide not recons"
type textarea "CD4 epitope that is anti-Cre recombinase Peptide not reconst"
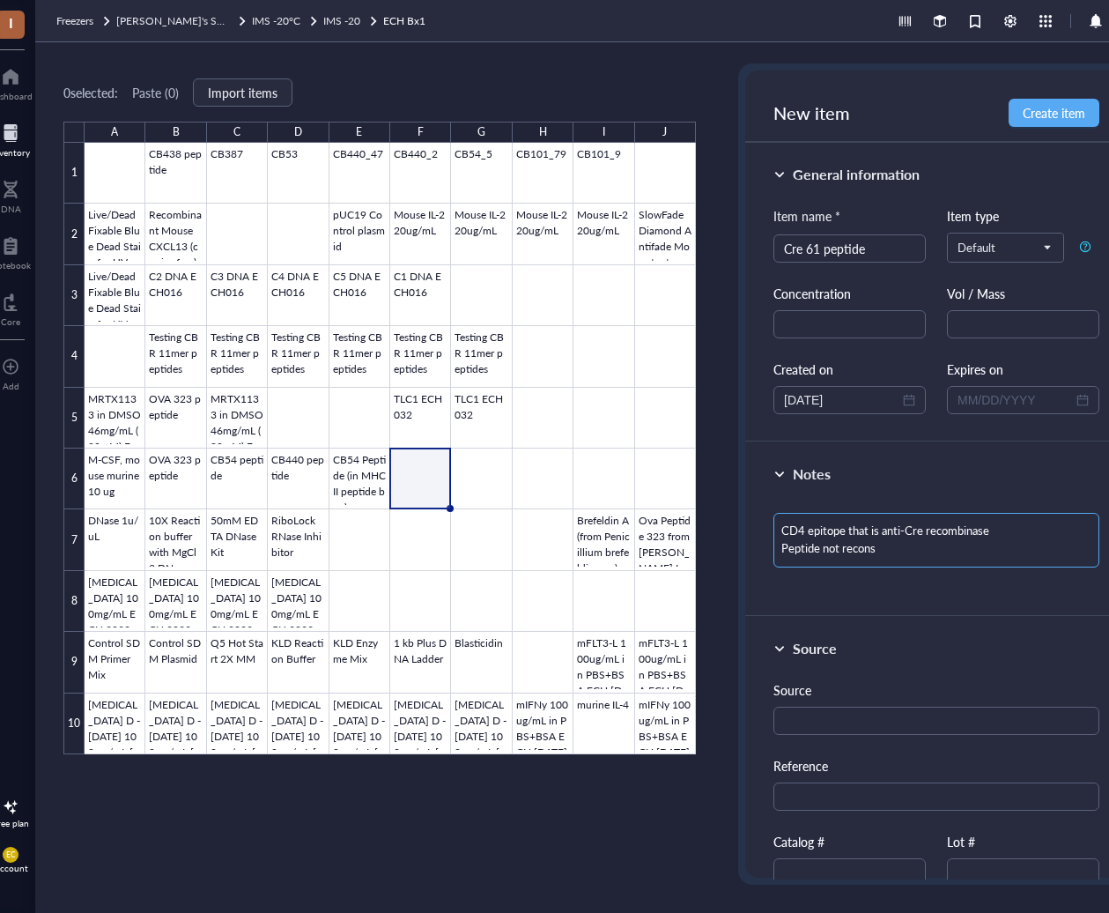
type textarea "CD4 epitope that is anti-Cre recombinase Peptide not reconst"
type textarea "CD4 epitope that is anti-Cre recombinase Peptide not reconsti"
type textarea "CD4 epitope that is anti-Cre recombinase Peptide not reconstit"
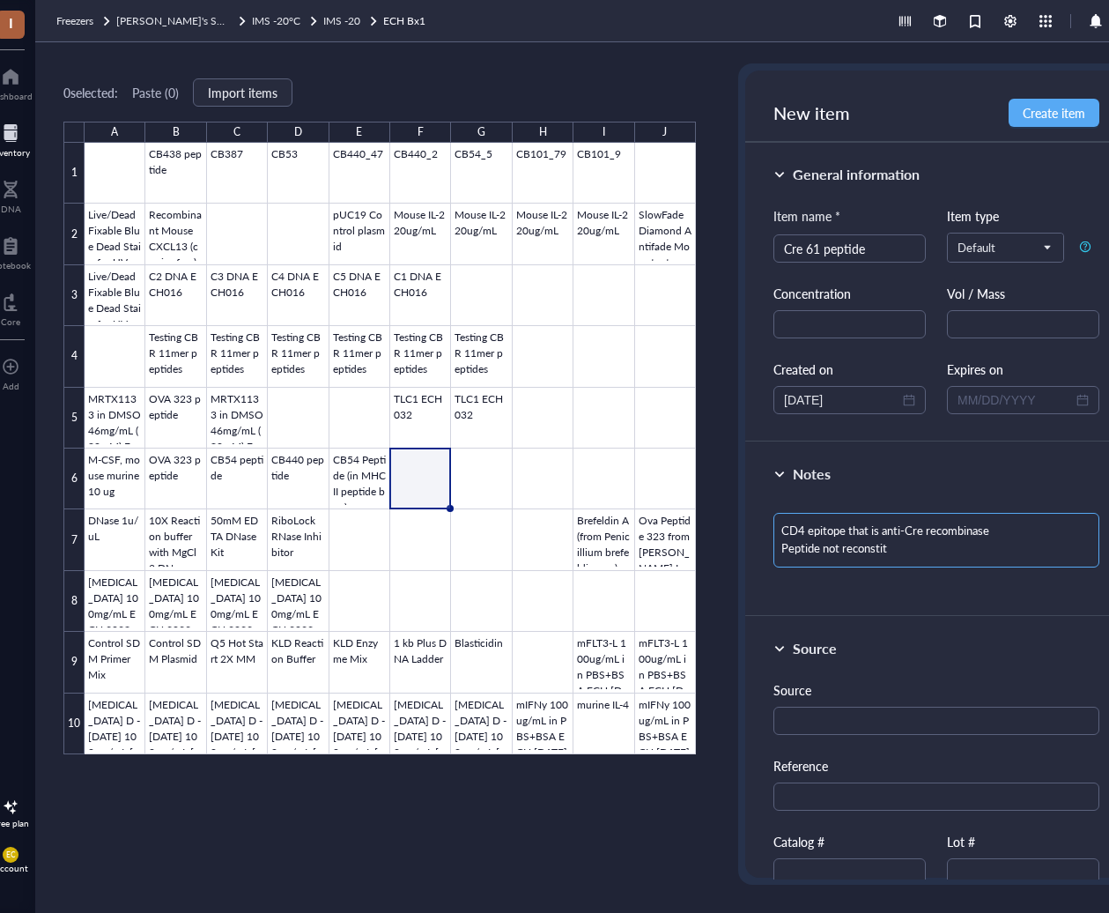
type textarea "CD4 epitope that is anti-Cre recombinase Peptide not reconstitu"
type textarea "CD4 epitope that is anti-Cre recombinase Peptide not reconstitut"
type textarea "CD4 epitope that is anti-Cre recombinase Peptide not reconstitute"
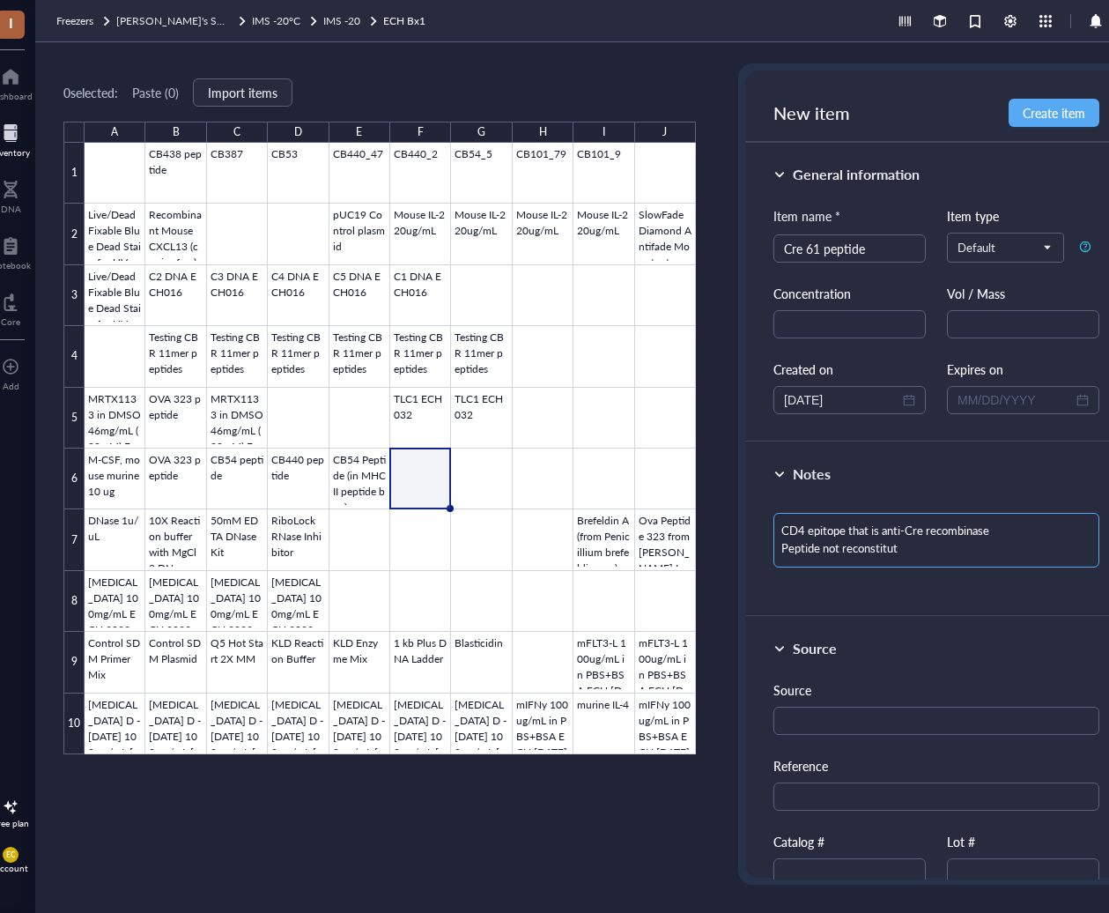
type textarea "CD4 epitope that is anti-Cre recombinase Peptide not reconstitute"
type textarea "CD4 epitope that is anti-Cre recombinase Peptide not reconstituted"
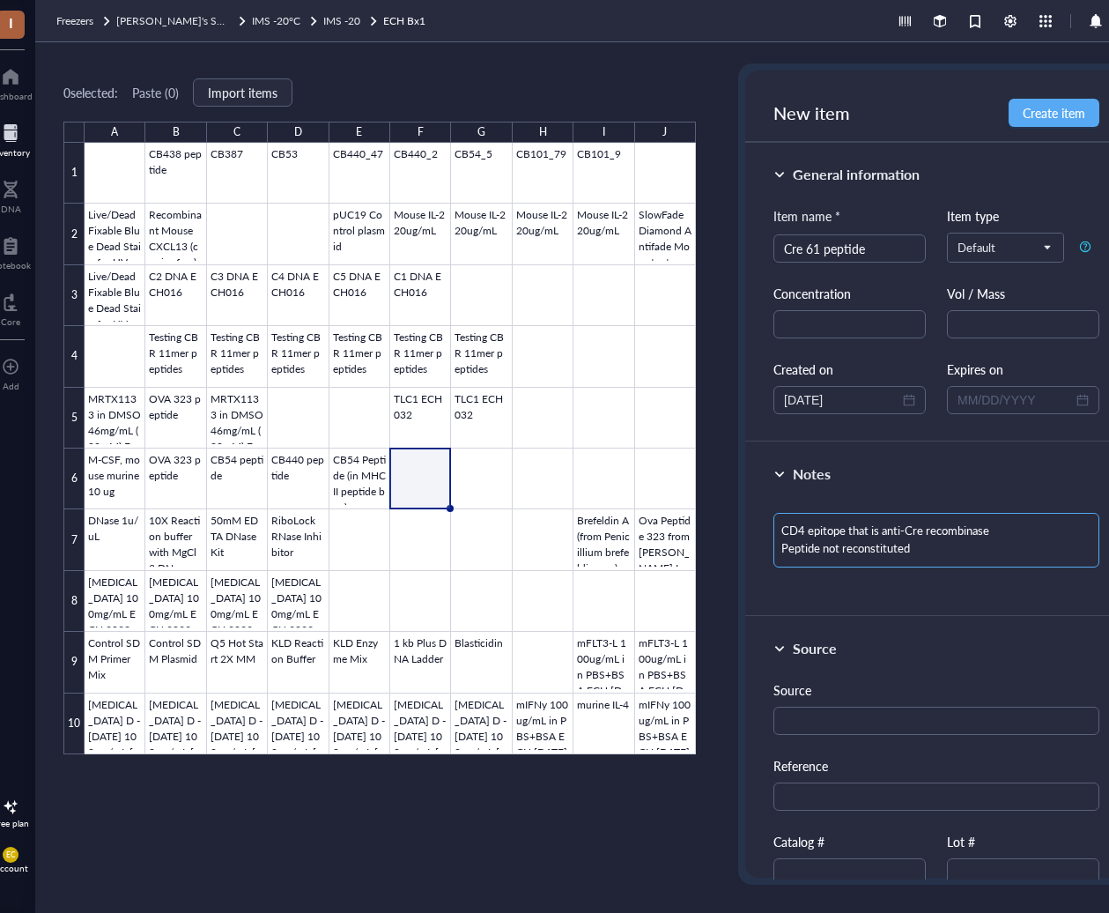
type textarea "CD4 epitope that is anti-Cre recombinase Peptide not reconstituted y"
type textarea "CD4 epitope that is anti-Cre recombinase Peptide not reconstituted ye"
type textarea "CD4 epitope that is anti-Cre recombinase Peptide not reconstituted yet"
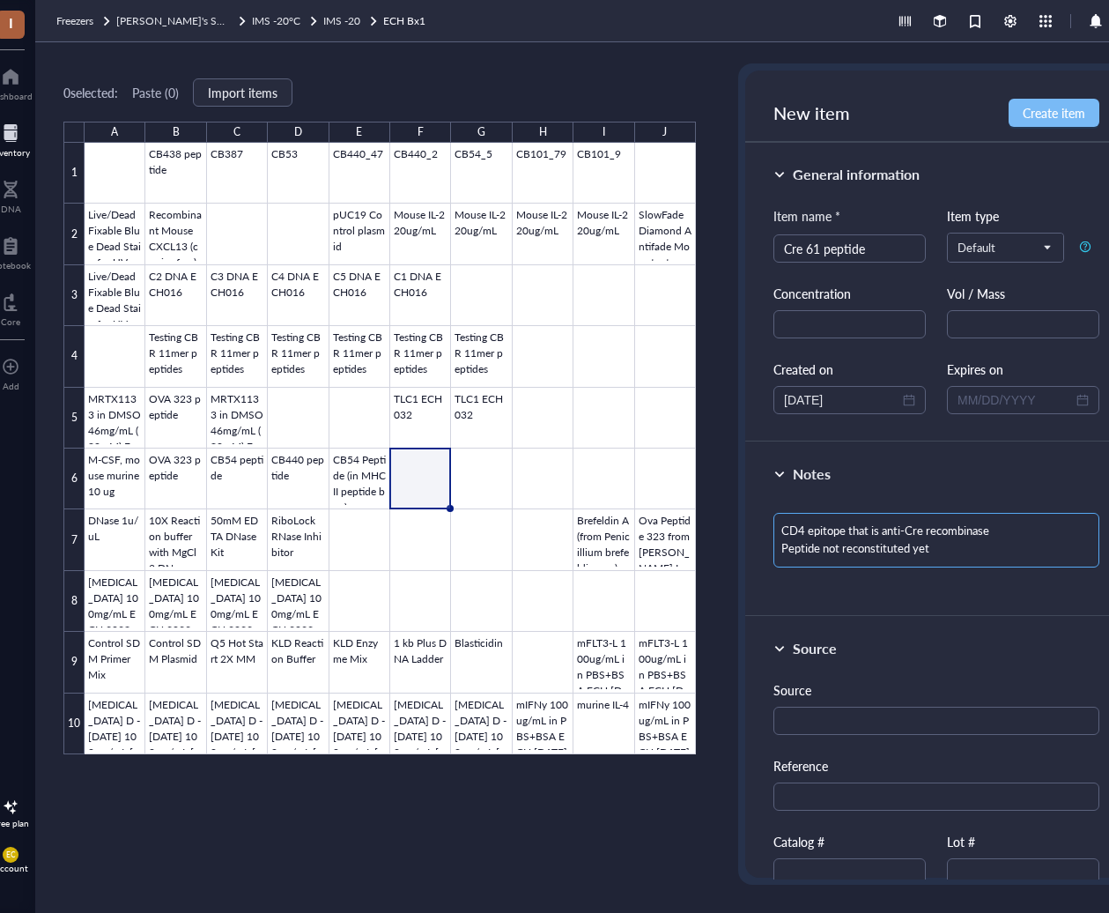
type textarea "CD4 epitope that is anti-Cre recombinase Peptide not reconstituted yet"
click at [1064, 111] on span "Create item" at bounding box center [1054, 113] width 63 height 14
type textarea "Keep everyone on the same page…"
